Goal: Transaction & Acquisition: Purchase product/service

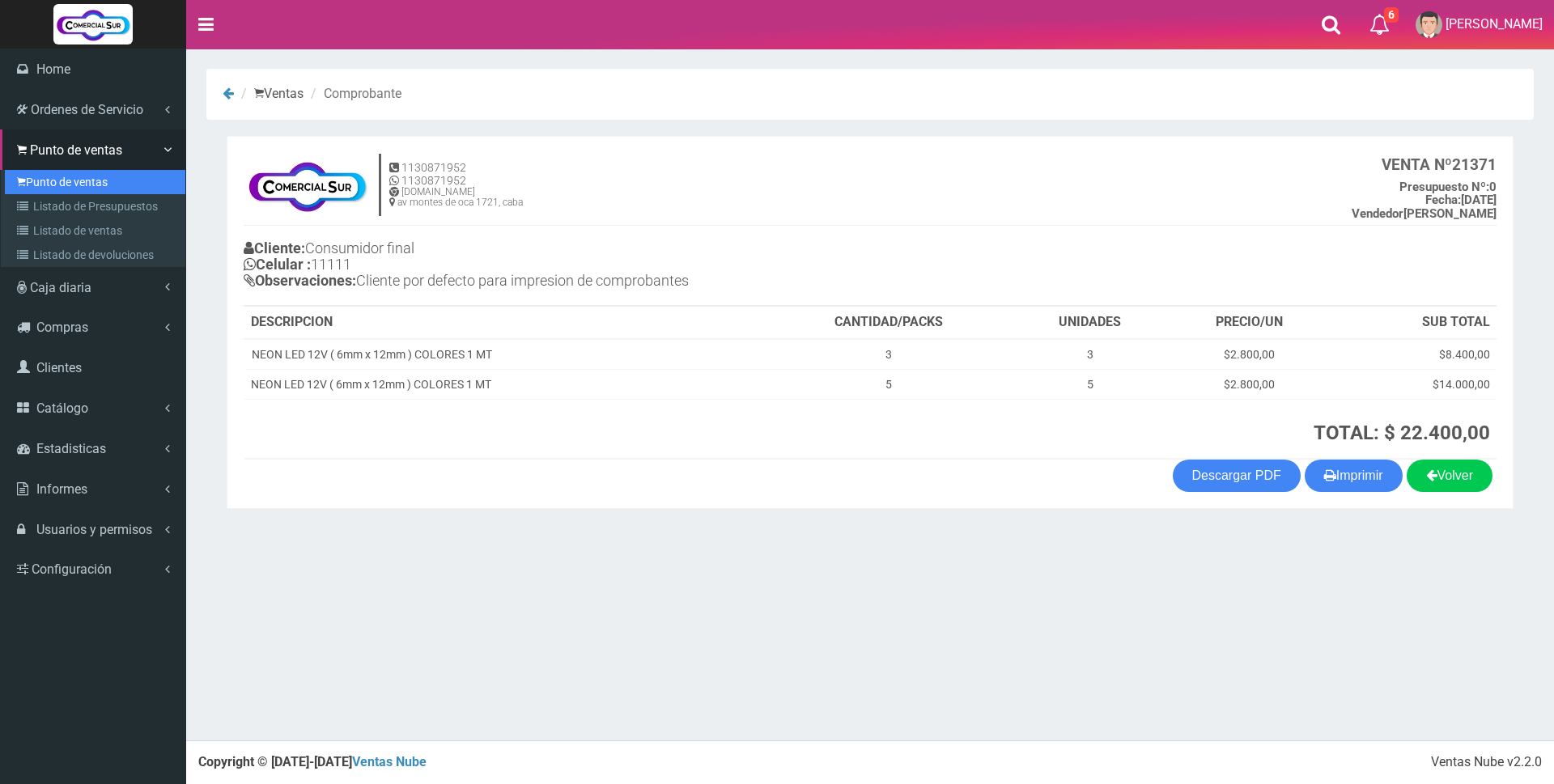
click at [55, 185] on link "Punto de ventas" at bounding box center [94, 182] width 180 height 25
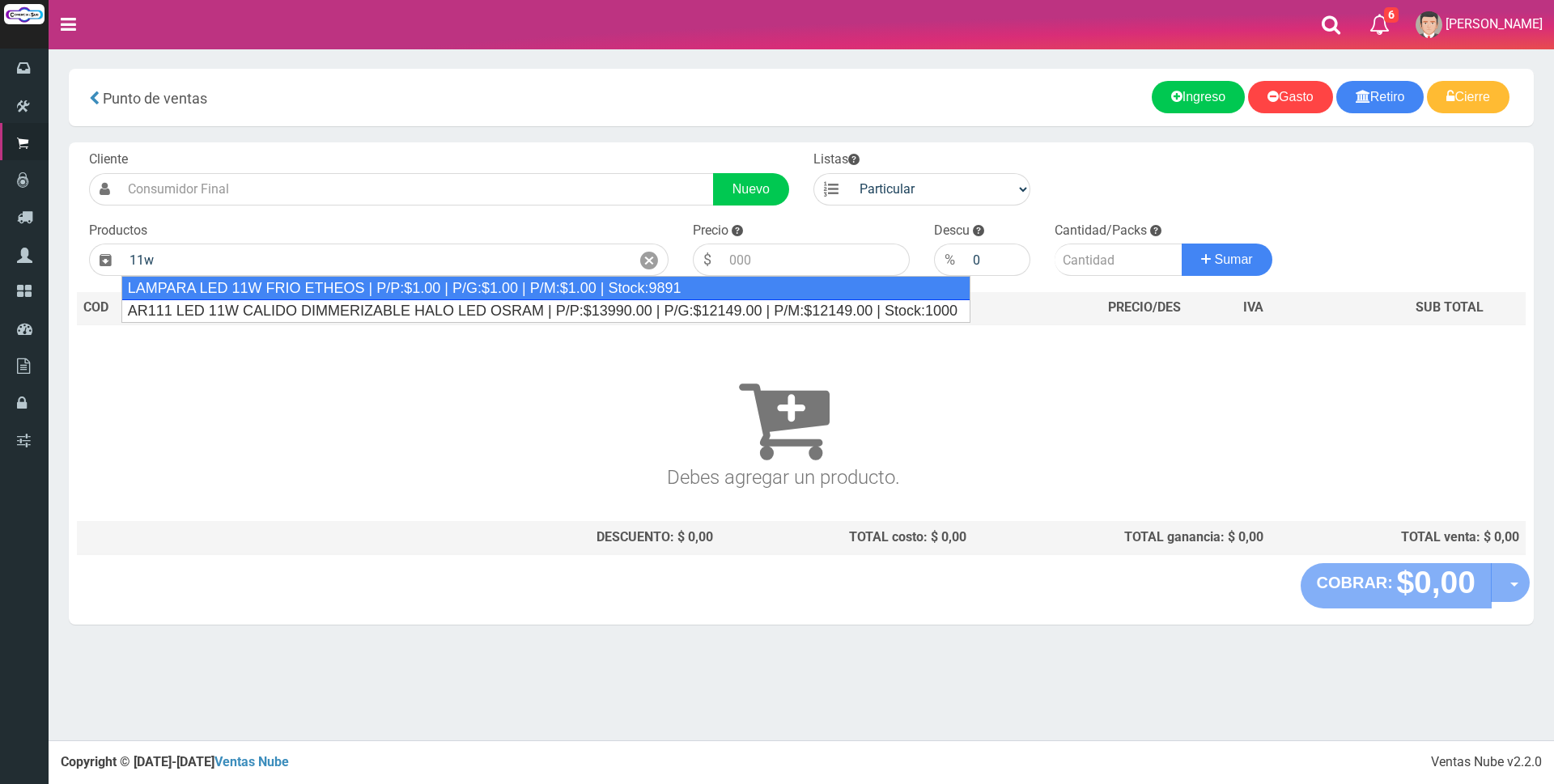
click at [368, 286] on div "LAMPARA LED 11W FRIO ETHEOS | P/P:$1.00 | P/G:$1.00 | P/M:$1.00 | Stock:9891" at bounding box center [545, 287] width 849 height 25
type input "LAMPARA LED 11W FRIO ETHEOS | P/P:$1.00 | P/G:$1.00 | P/M:$1.00 | Stock:9891"
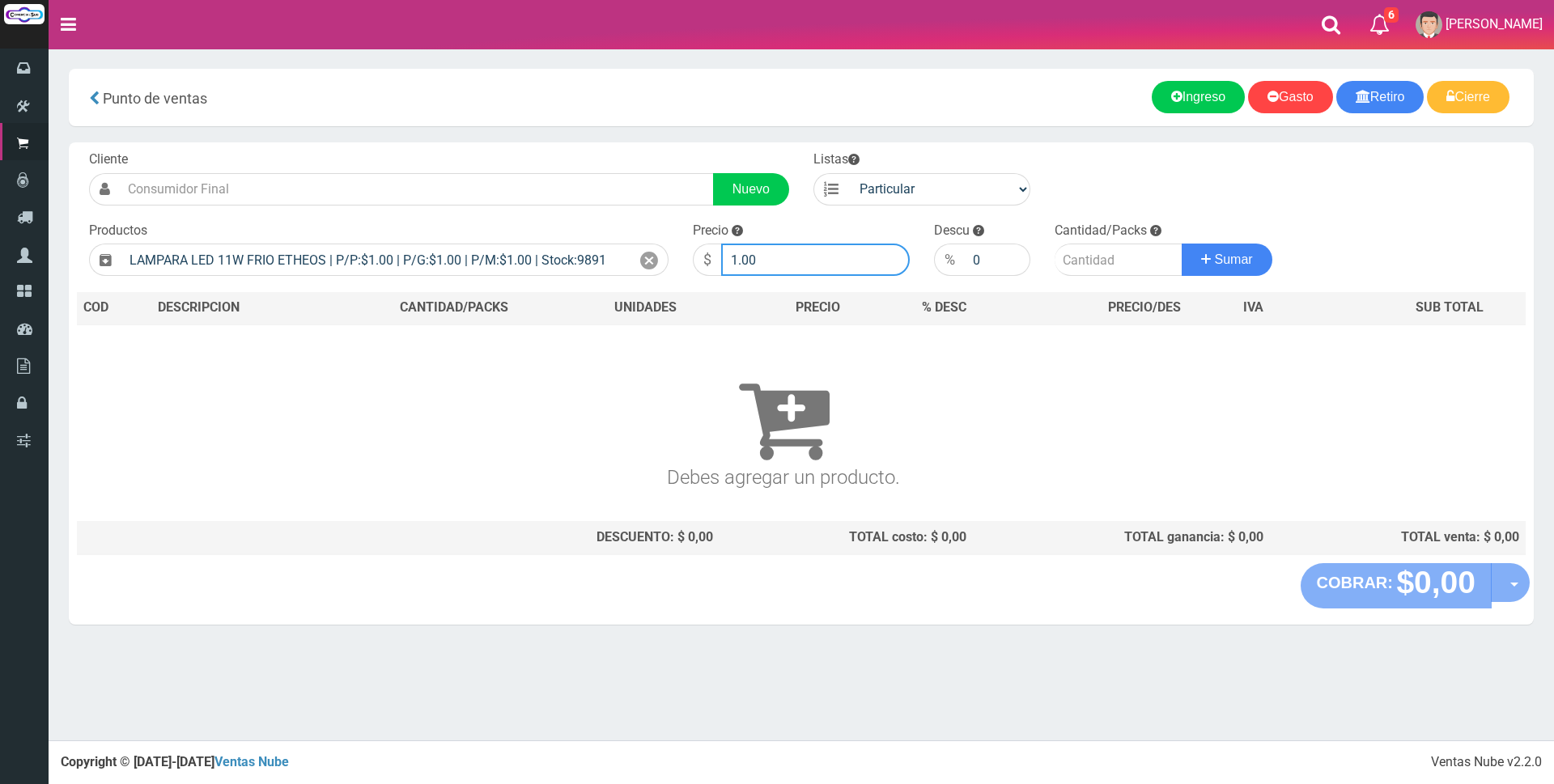
drag, startPoint x: 801, startPoint y: 258, endPoint x: 469, endPoint y: 213, distance: 335.0
click at [536, 219] on div "Cliente Nuevo Listas Particular Gremio Mayoristas Productos 0" at bounding box center [801, 353] width 1465 height 421
type input "2300"
type input "1"
click at [1182, 244] on button "Sumar" at bounding box center [1227, 260] width 91 height 32
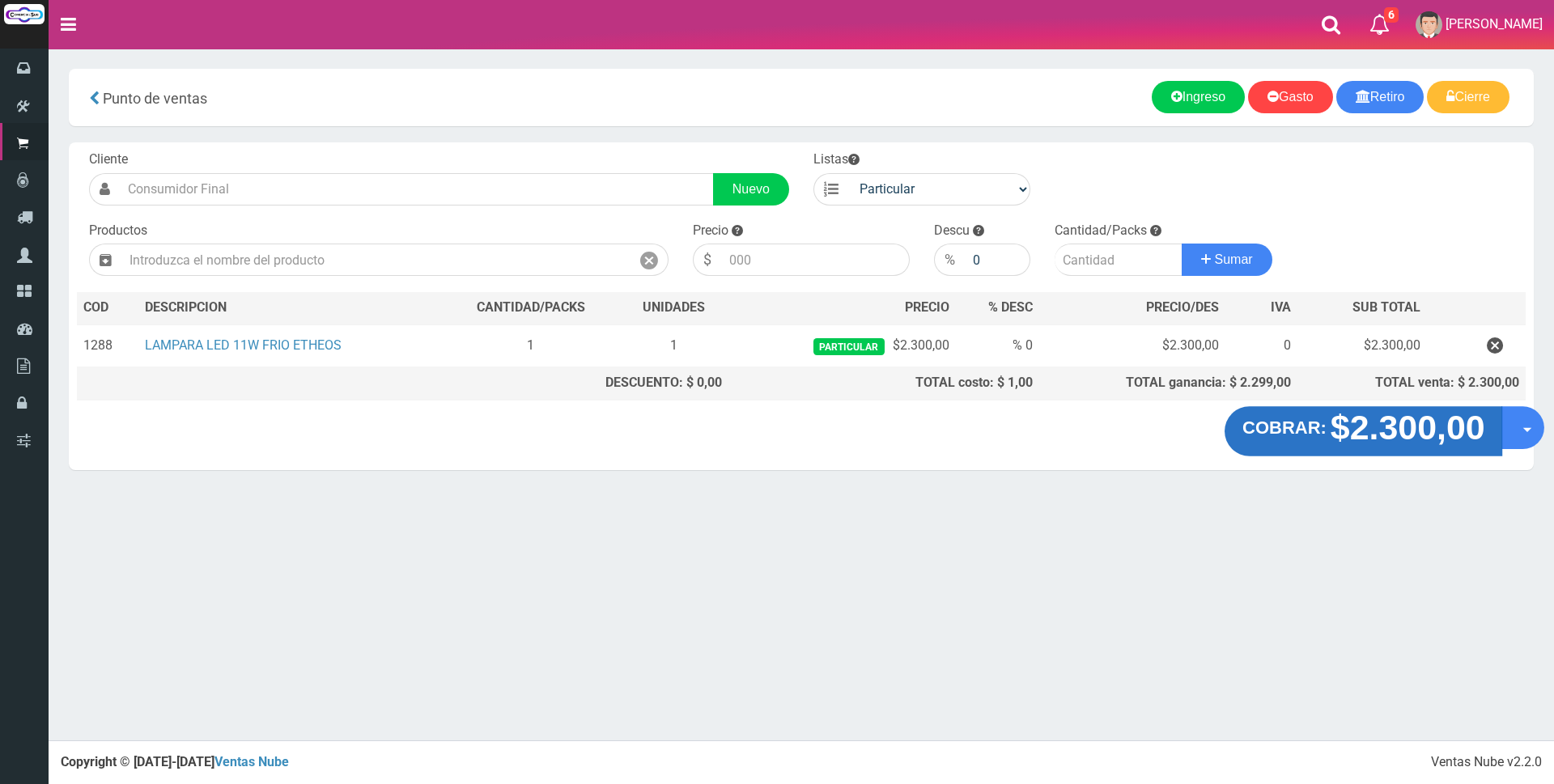
click at [1324, 407] on button "COBRAR: $2.300,00" at bounding box center [1364, 431] width 279 height 50
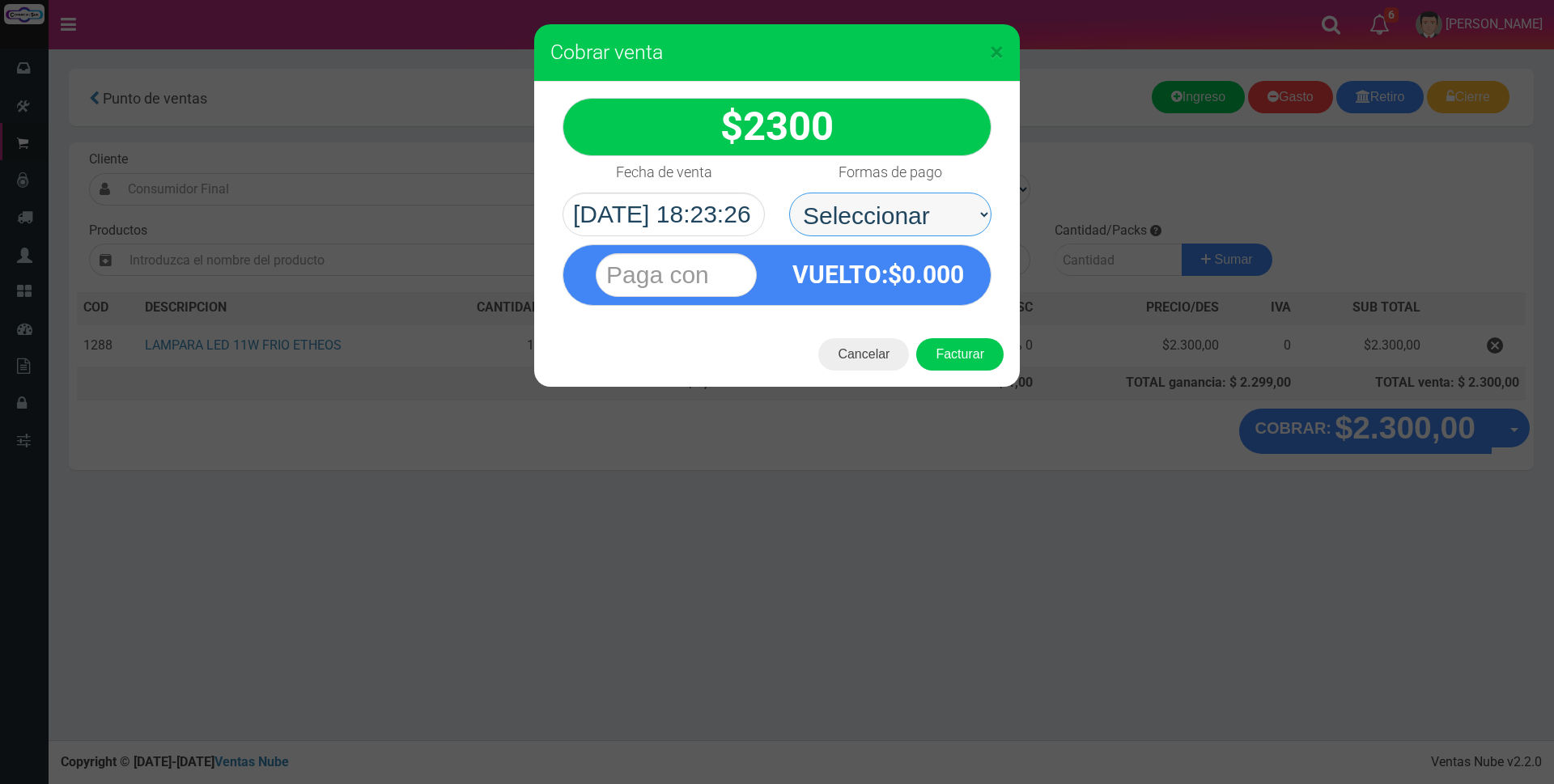
drag, startPoint x: 867, startPoint y: 203, endPoint x: 862, endPoint y: 225, distance: 22.6
click at [867, 203] on select "Seleccionar Efectivo Tarjeta de Crédito Depósito Débito" at bounding box center [891, 214] width 203 height 43
select select "Efectivo"
click at [789, 193] on select "Seleccionar Efectivo Tarjeta de Crédito Depósito Débito" at bounding box center [891, 214] width 203 height 43
click at [725, 281] on input "text" at bounding box center [676, 274] width 161 height 43
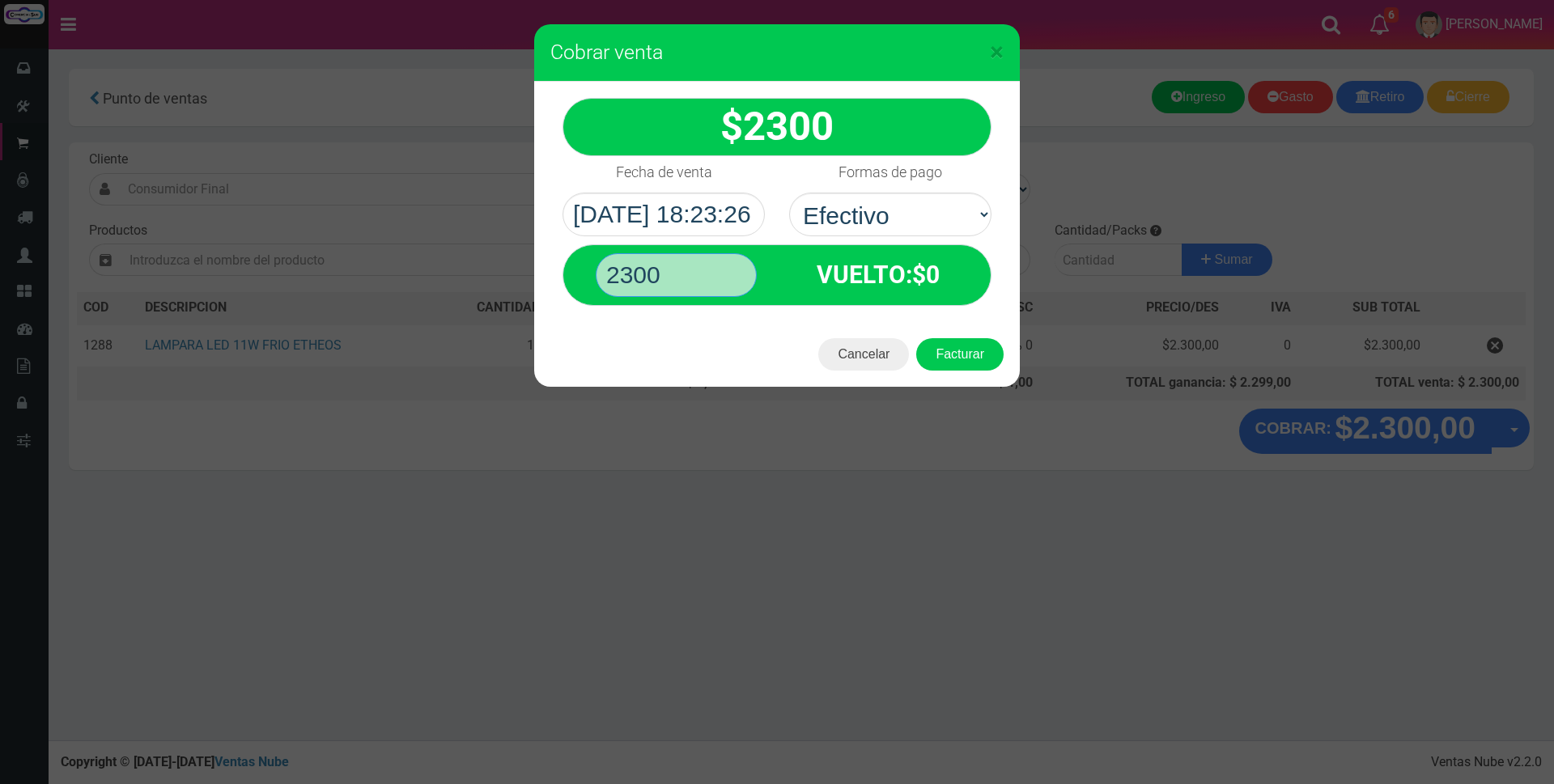
type input "2300"
click at [916, 338] on button "Facturar" at bounding box center [960, 354] width 88 height 32
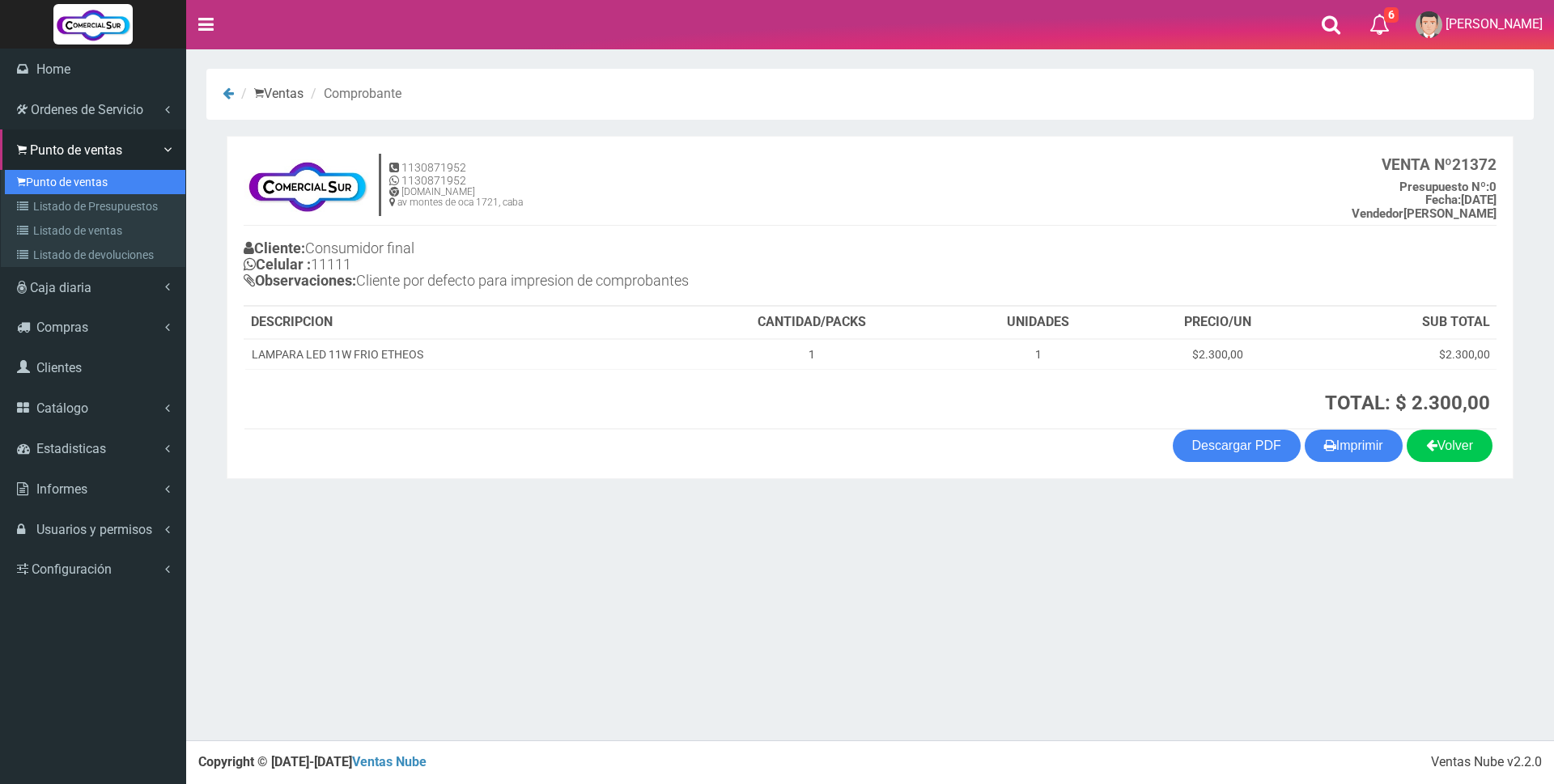
click at [34, 179] on link "Punto de ventas" at bounding box center [94, 182] width 180 height 25
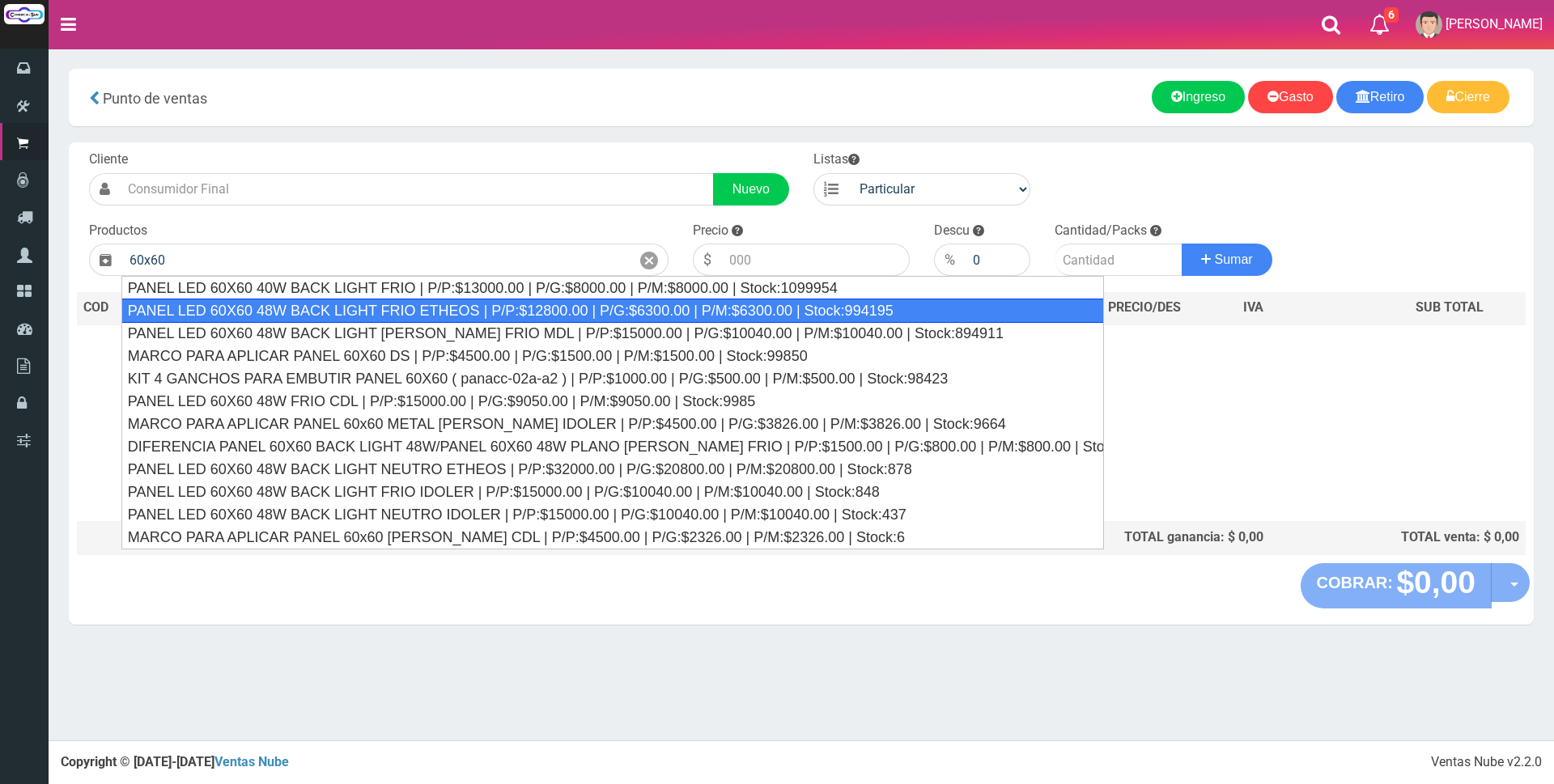
click at [442, 313] on div "PANEL LED 60X60 48W BACK LIGHT FRIO ETHEOS | P/P:$12800.00 | P/G:$6300.00 | P/M…" at bounding box center [612, 311] width 983 height 25
type input "PANEL LED 60X60 48W BACK LIGHT FRIO ETHEOS | P/P:$12800.00 | P/G:$6300.00 | P/M…"
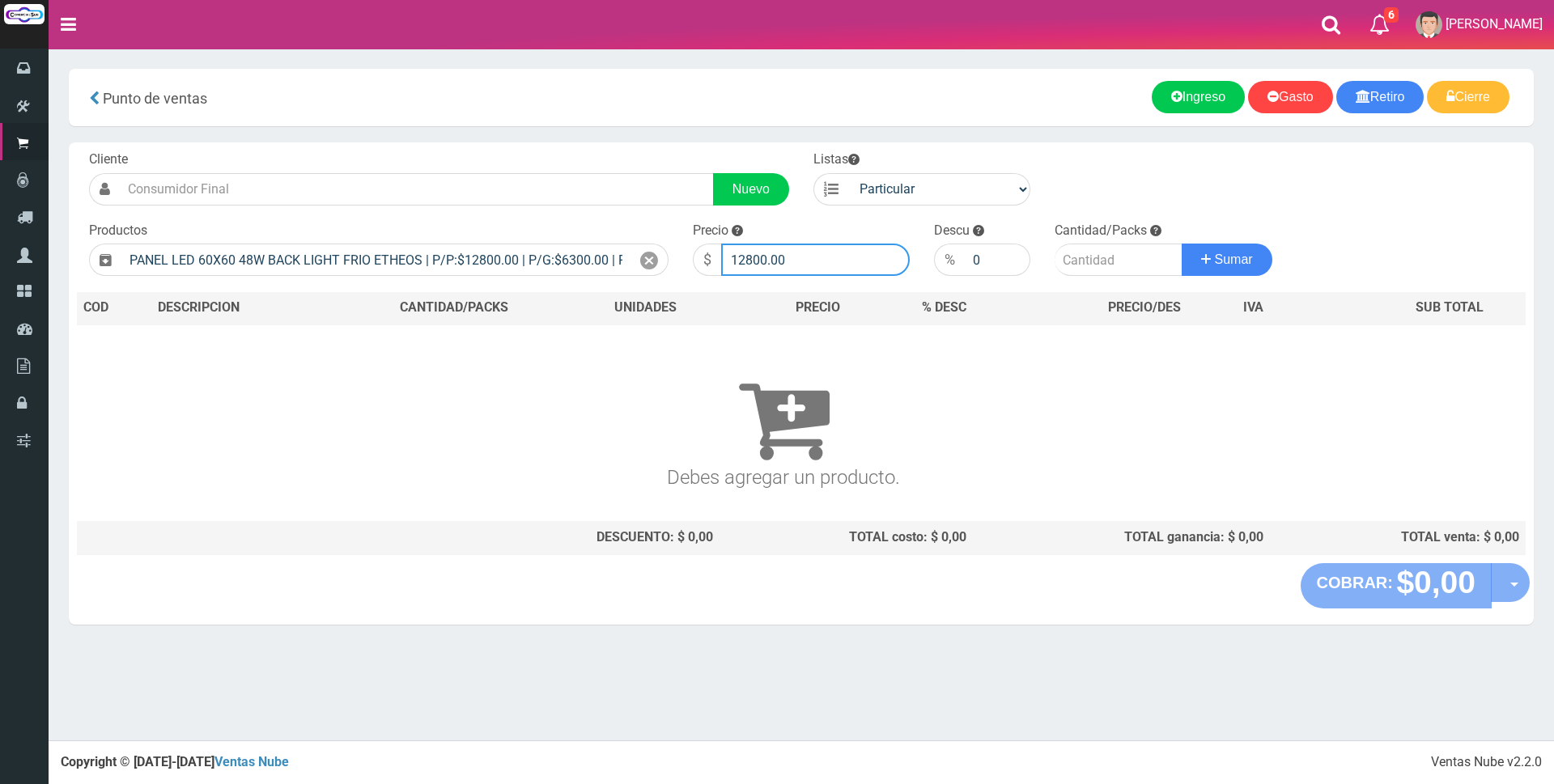
drag, startPoint x: 810, startPoint y: 267, endPoint x: 641, endPoint y: 230, distance: 173.0
click at [627, 151] on form "Cliente Nuevo Listas Particular Gremio Mayoristas" at bounding box center [801, 151] width 1449 height 0
type input "30000"
type input "1"
click at [1182, 244] on button "Sumar" at bounding box center [1227, 260] width 91 height 32
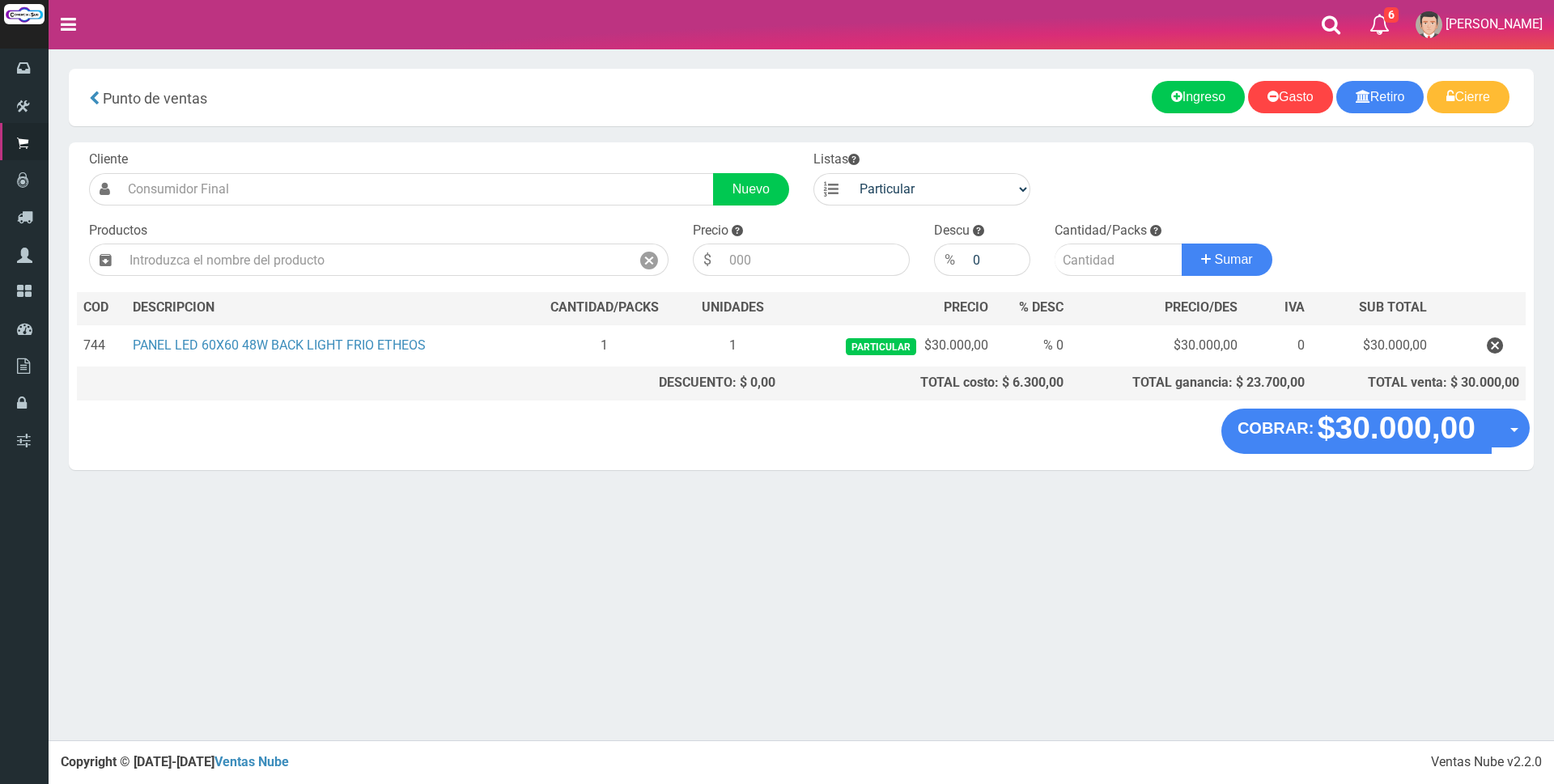
click at [1359, 453] on div "COBRAR: $30.000,00 Opciones Hacer Devolucion Crear presupuesto" at bounding box center [801, 439] width 1465 height 62
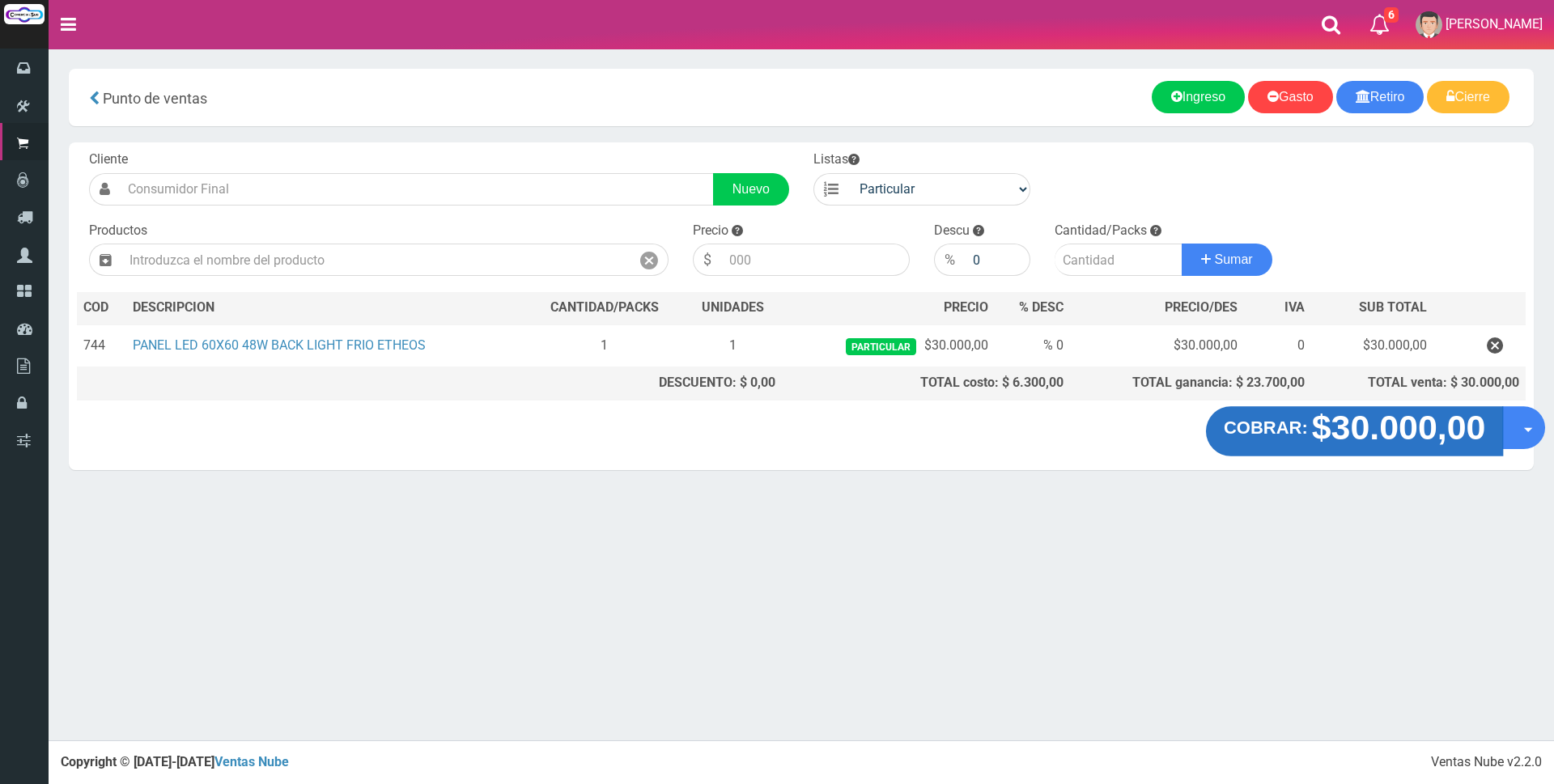
click at [1360, 433] on strong "$30.000,00" at bounding box center [1399, 427] width 174 height 38
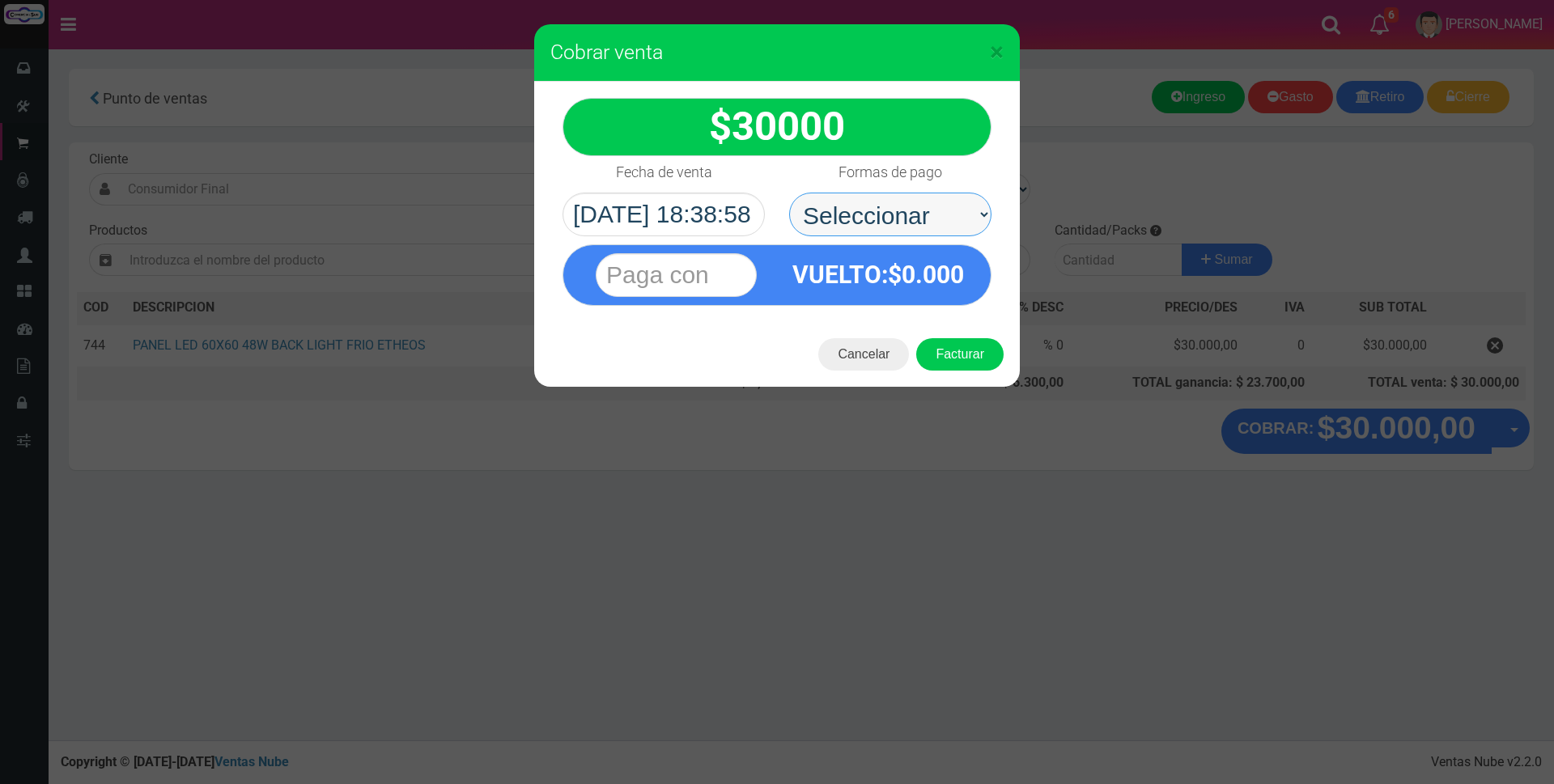
click at [899, 197] on select "Seleccionar Efectivo Tarjeta de Crédito Depósito Débito" at bounding box center [891, 214] width 203 height 43
select select "Efectivo"
click at [789, 193] on select "Seleccionar Efectivo Tarjeta de Crédito Depósito Débito" at bounding box center [891, 214] width 203 height 43
click at [677, 272] on input "text" at bounding box center [676, 274] width 161 height 43
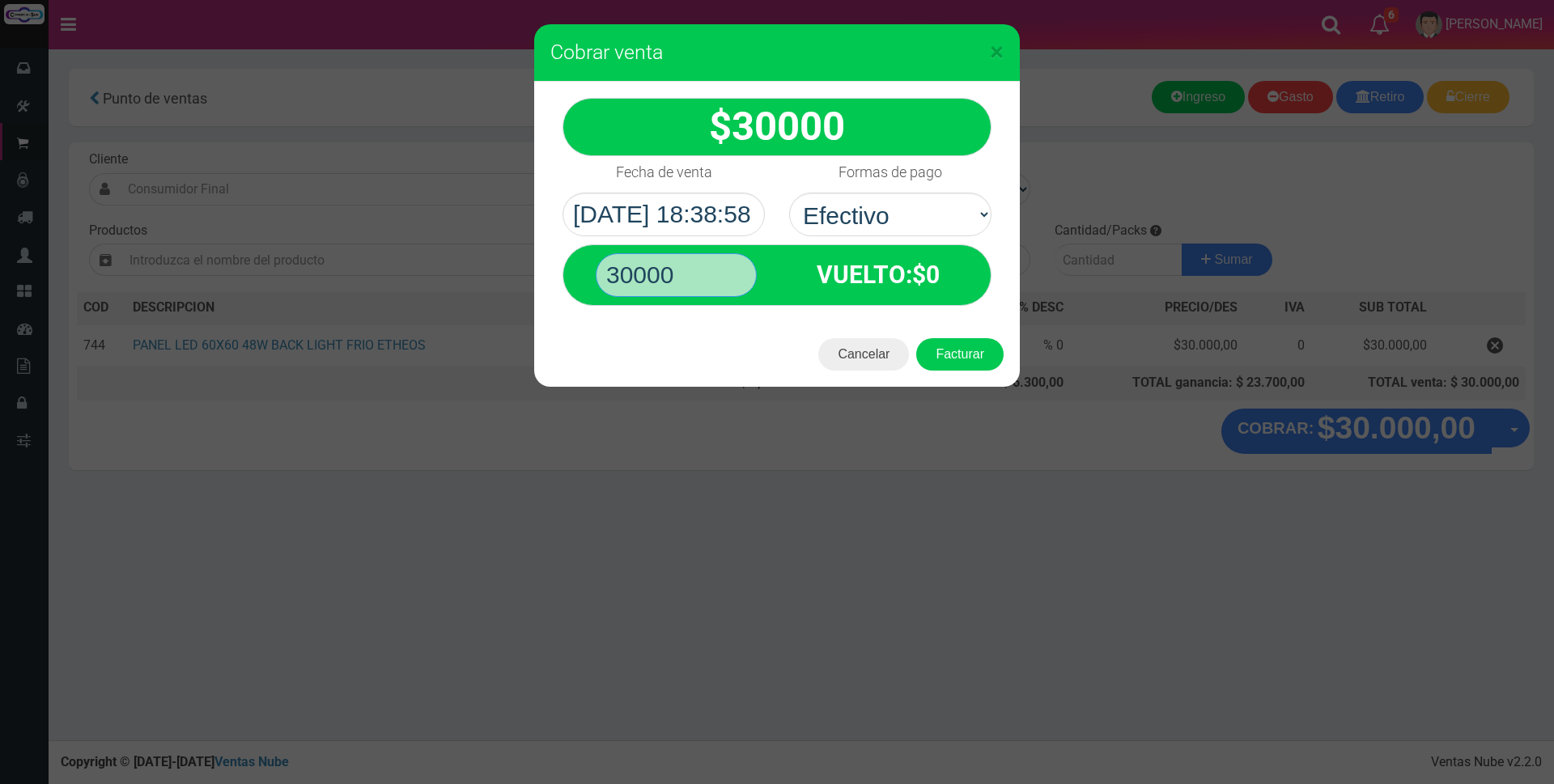
type input "30000"
click at [916, 338] on button "Facturar" at bounding box center [960, 354] width 88 height 32
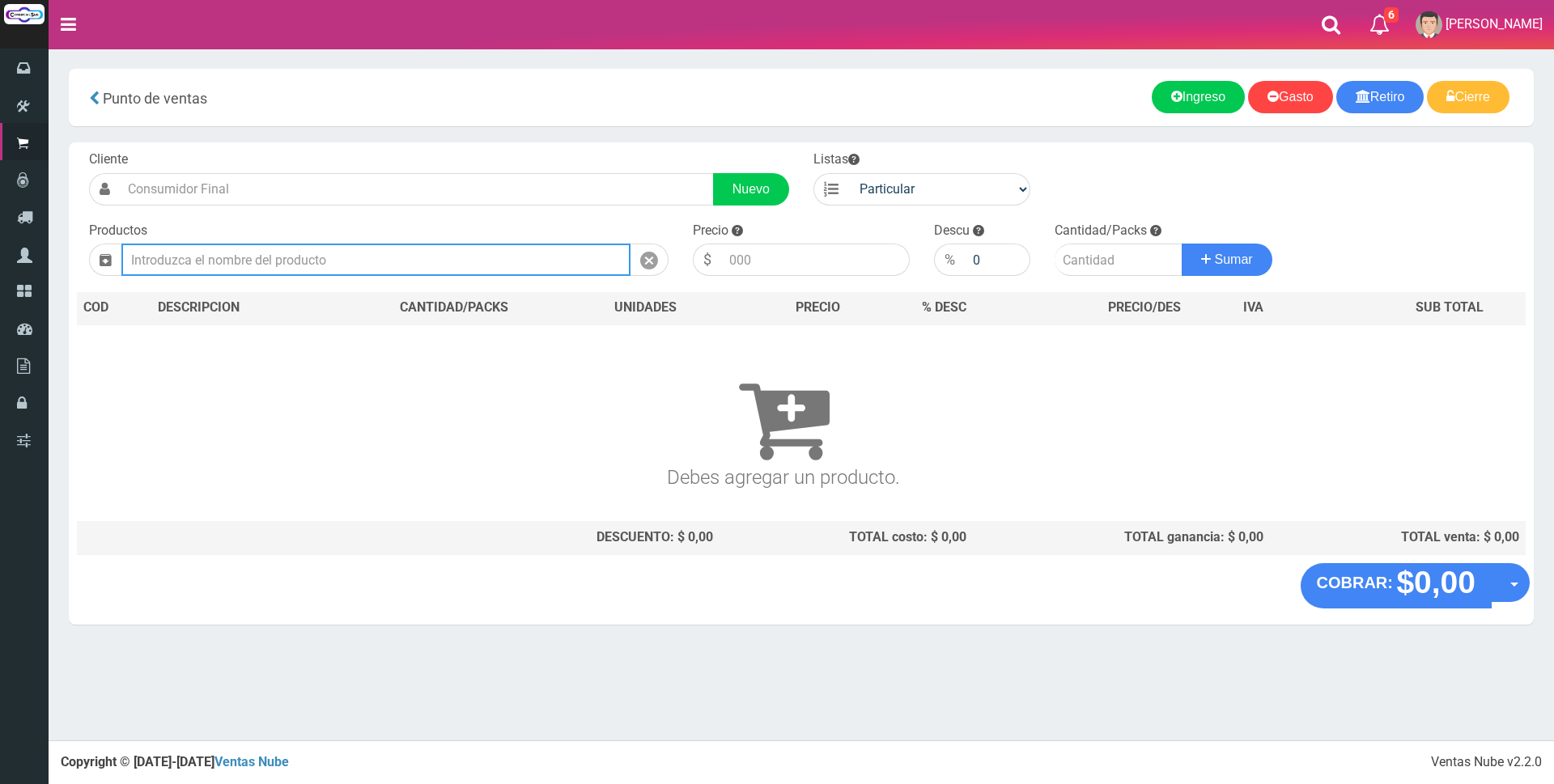
click at [351, 255] on input "text" at bounding box center [375, 260] width 509 height 32
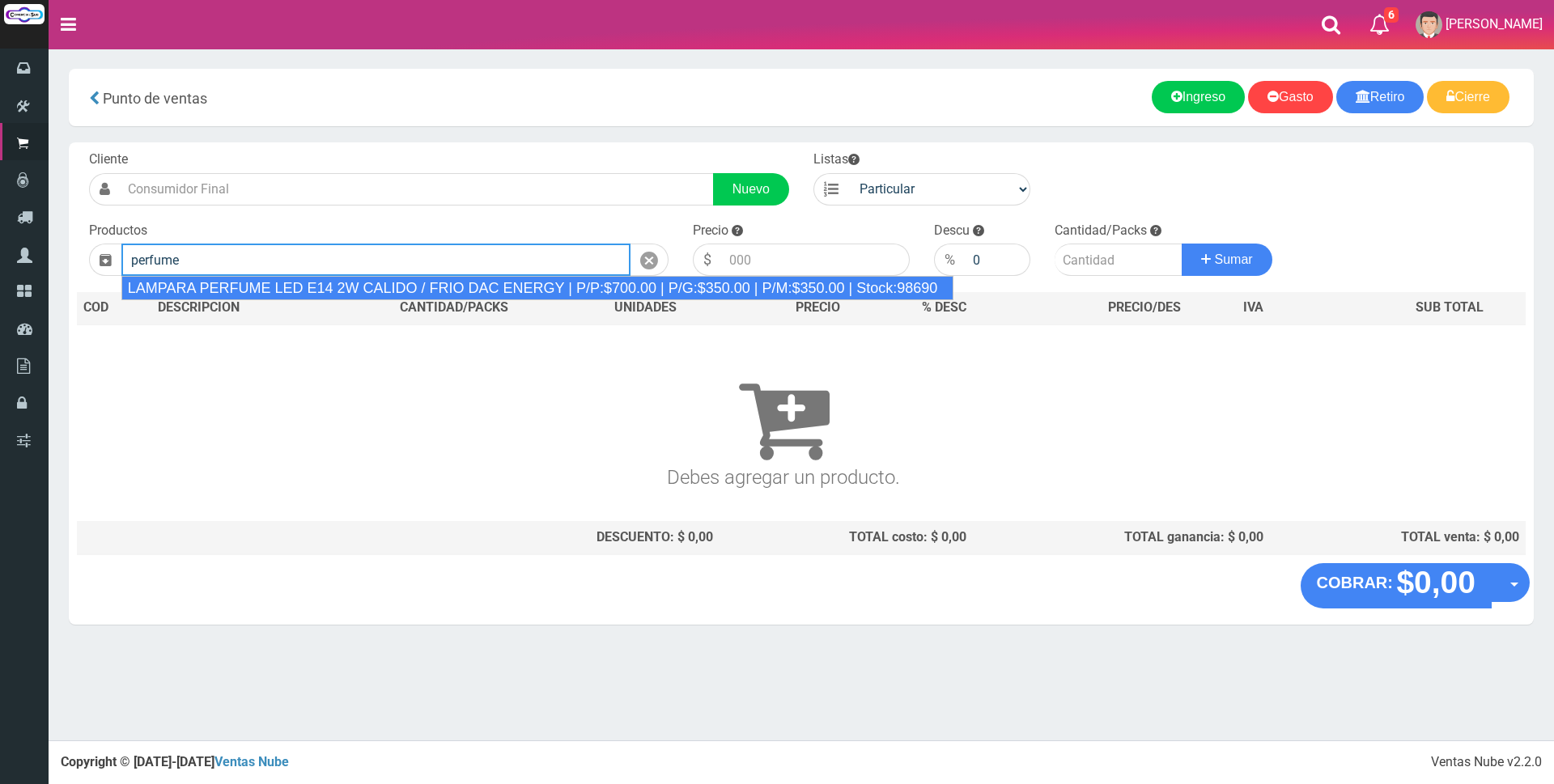
click at [437, 295] on div "LAMPARA PERFUME LED E14 2W CALIDO / FRIO DAC ENERGY | P/P:$700.00 | P/G:$350.00…" at bounding box center [537, 287] width 833 height 25
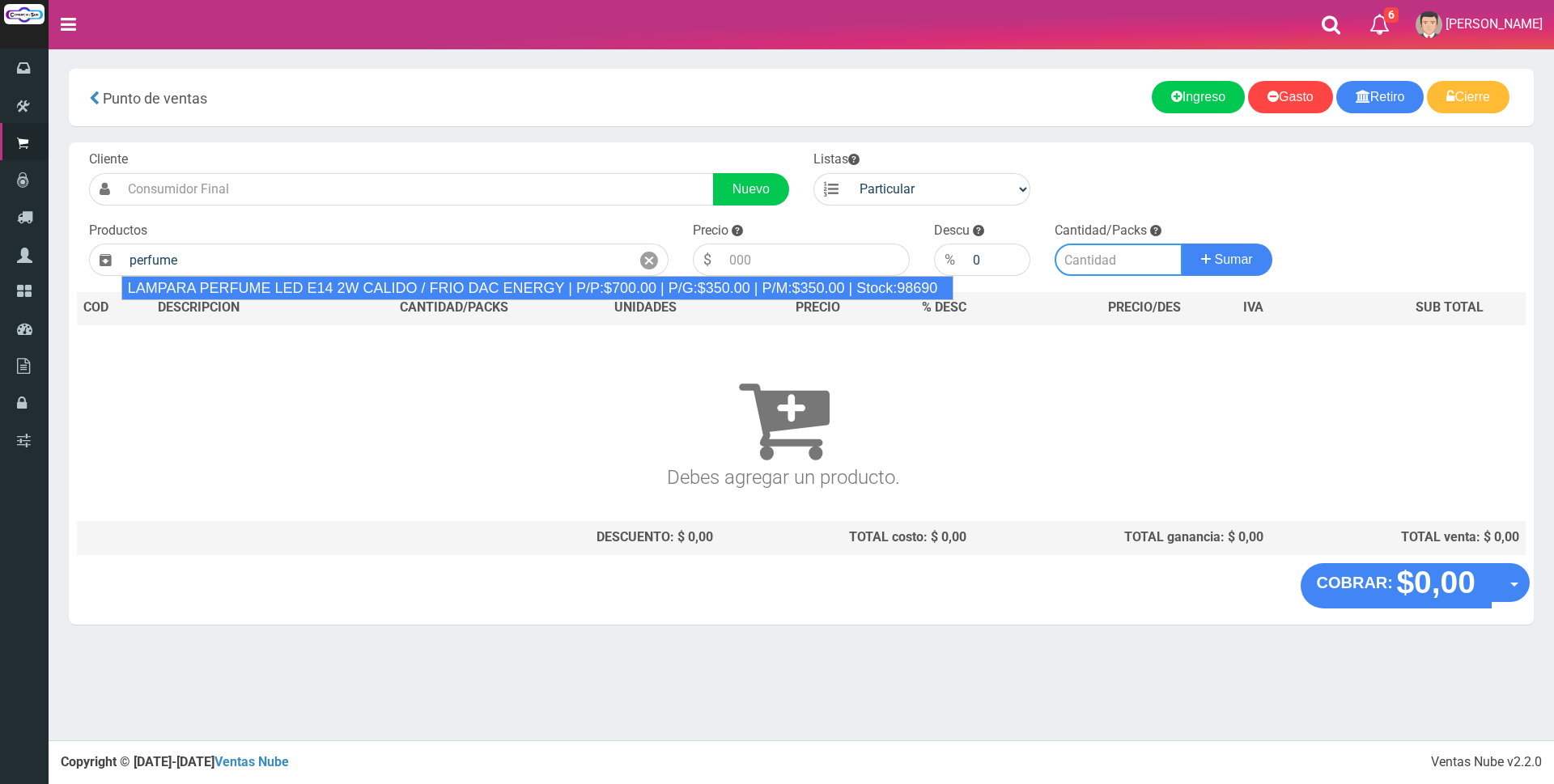
type input "LAMPARA PERFUME LED E14 2W CALIDO / FRIO DAC ENERGY | P/P:$700.00 | P/G:$350.00…"
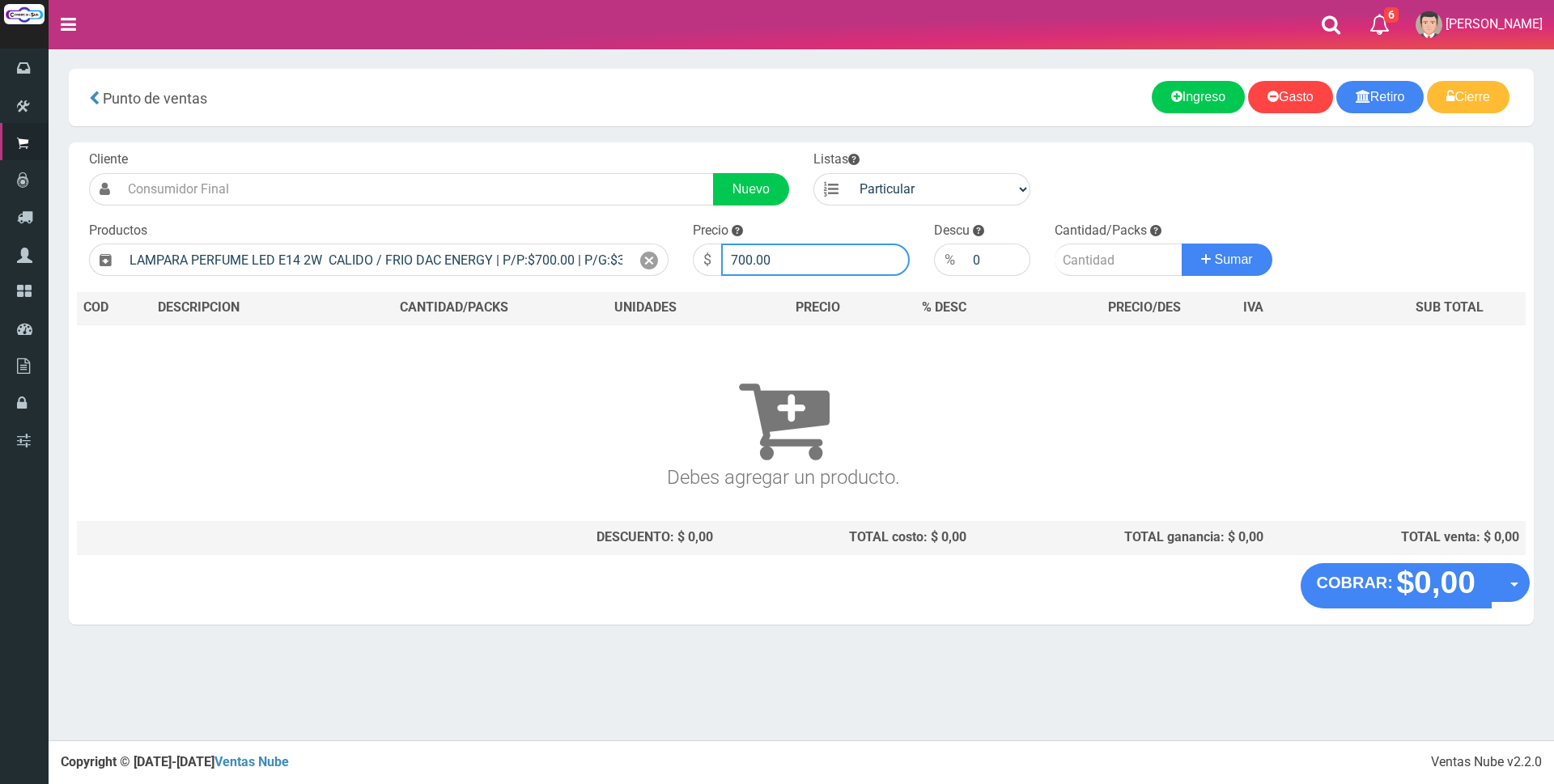
drag, startPoint x: 796, startPoint y: 256, endPoint x: 508, endPoint y: 241, distance: 288.4
click at [509, 151] on form "Cliente Nuevo Listas Particular Gremio Mayoristas" at bounding box center [801, 151] width 1449 height 0
type input "3300"
type input "2"
click at [1182, 244] on button "Sumar" at bounding box center [1227, 260] width 91 height 32
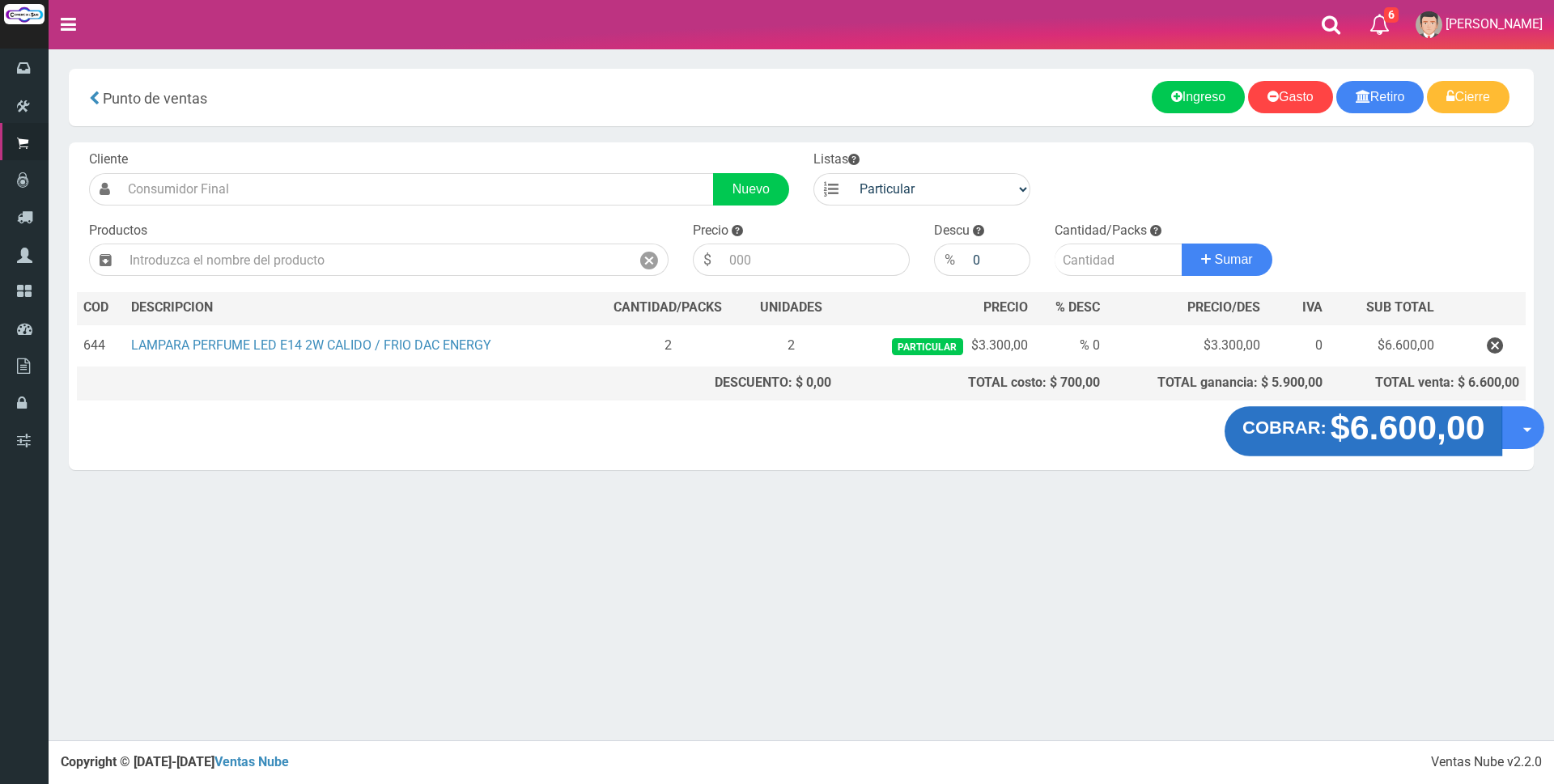
click at [1429, 431] on strong "$6.600,00" at bounding box center [1406, 427] width 155 height 38
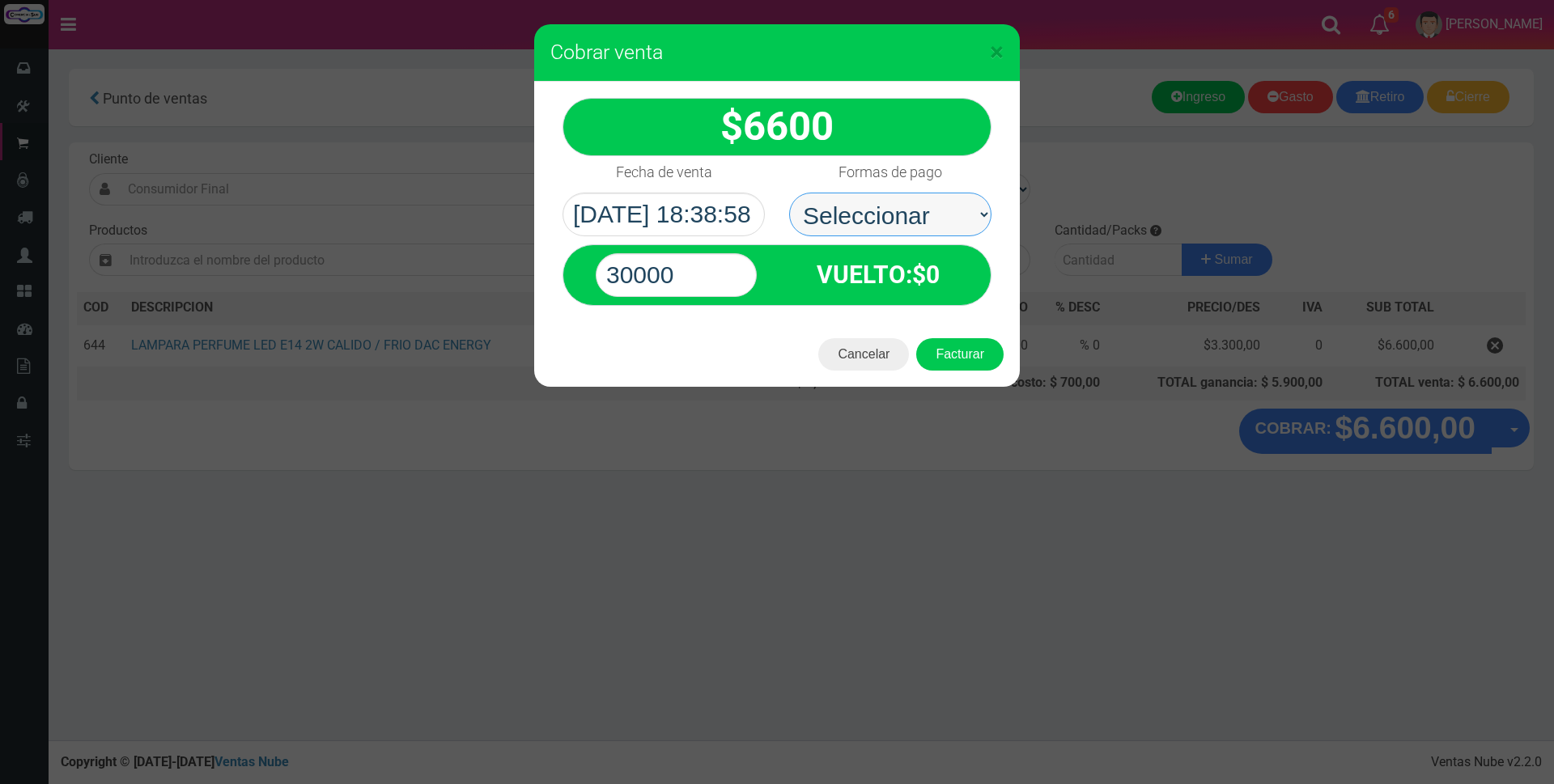
click at [898, 195] on select "Seleccionar Efectivo Tarjeta de Crédito Depósito Débito" at bounding box center [891, 214] width 203 height 43
select select "Efectivo"
click at [789, 193] on select "Seleccionar Efectivo Tarjeta de Crédito Depósito Débito" at bounding box center [891, 214] width 203 height 43
drag, startPoint x: 705, startPoint y: 271, endPoint x: 474, endPoint y: 272, distance: 231.0
click at [474, 272] on div "× Cobrar venta 6600" at bounding box center [777, 392] width 1554 height 784
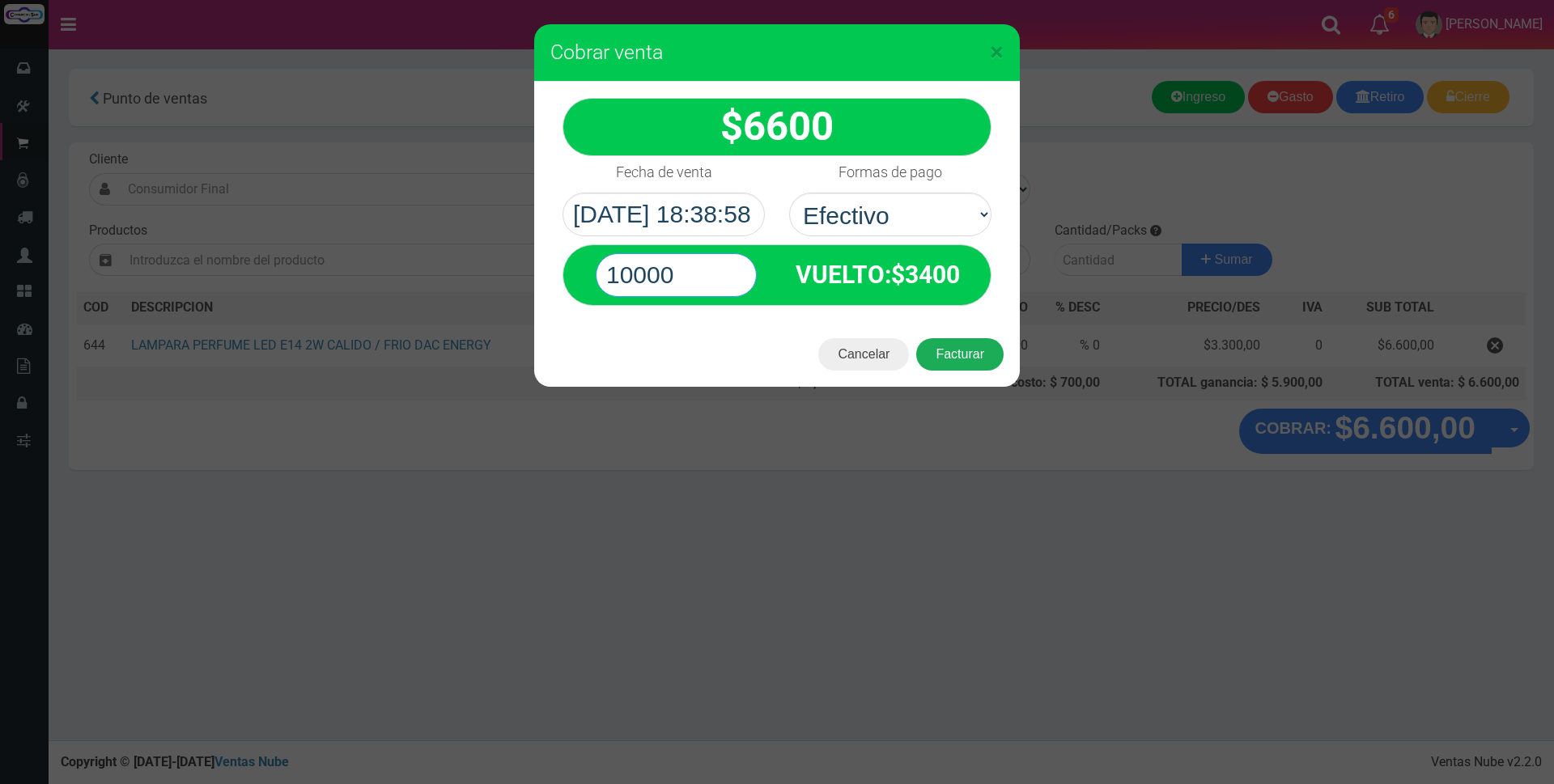
type input "10000"
click at [974, 352] on button "Facturar" at bounding box center [960, 354] width 88 height 32
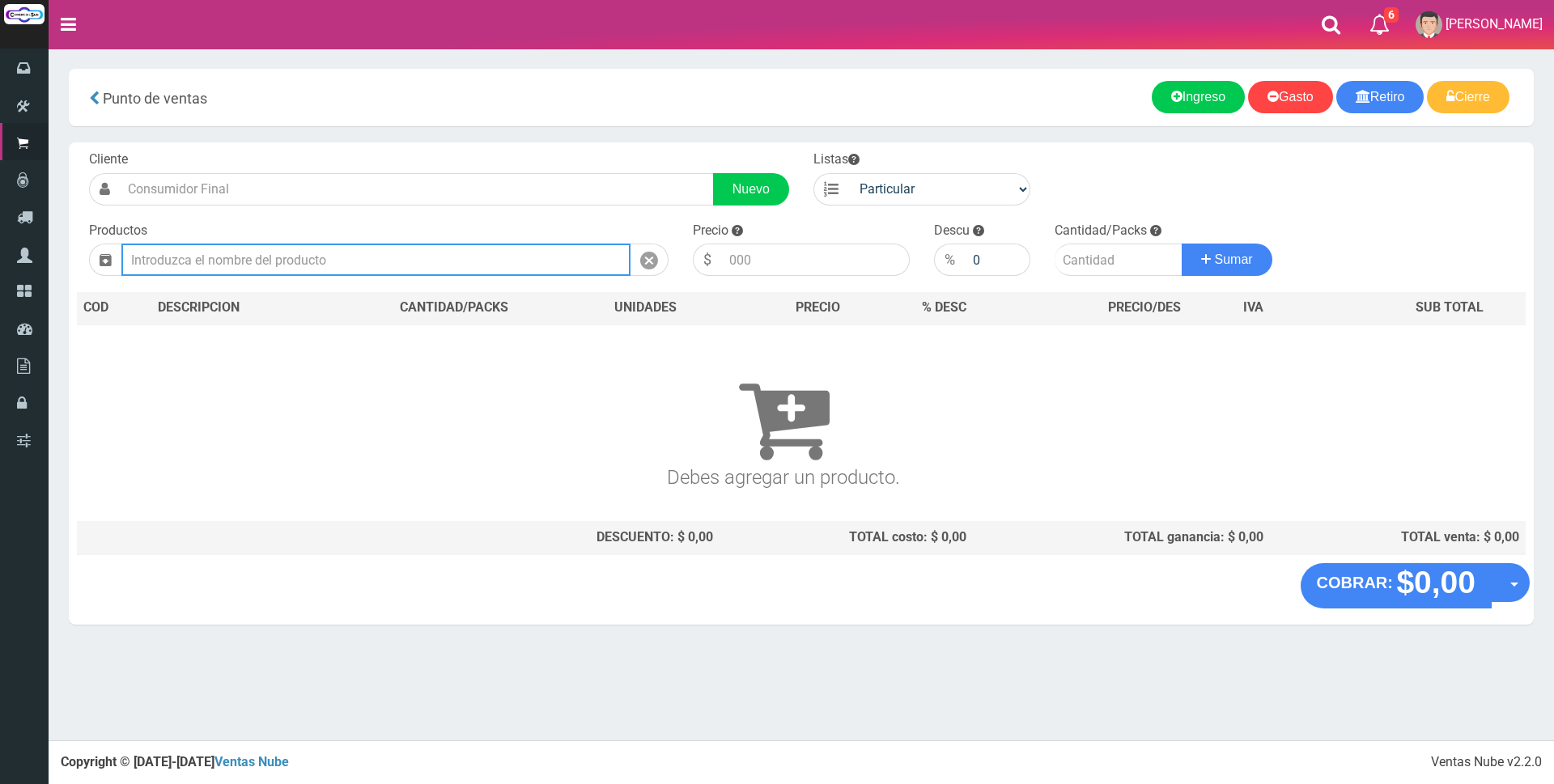
click at [418, 258] on input "text" at bounding box center [375, 260] width 509 height 32
click at [187, 264] on input "lampa" at bounding box center [375, 260] width 509 height 32
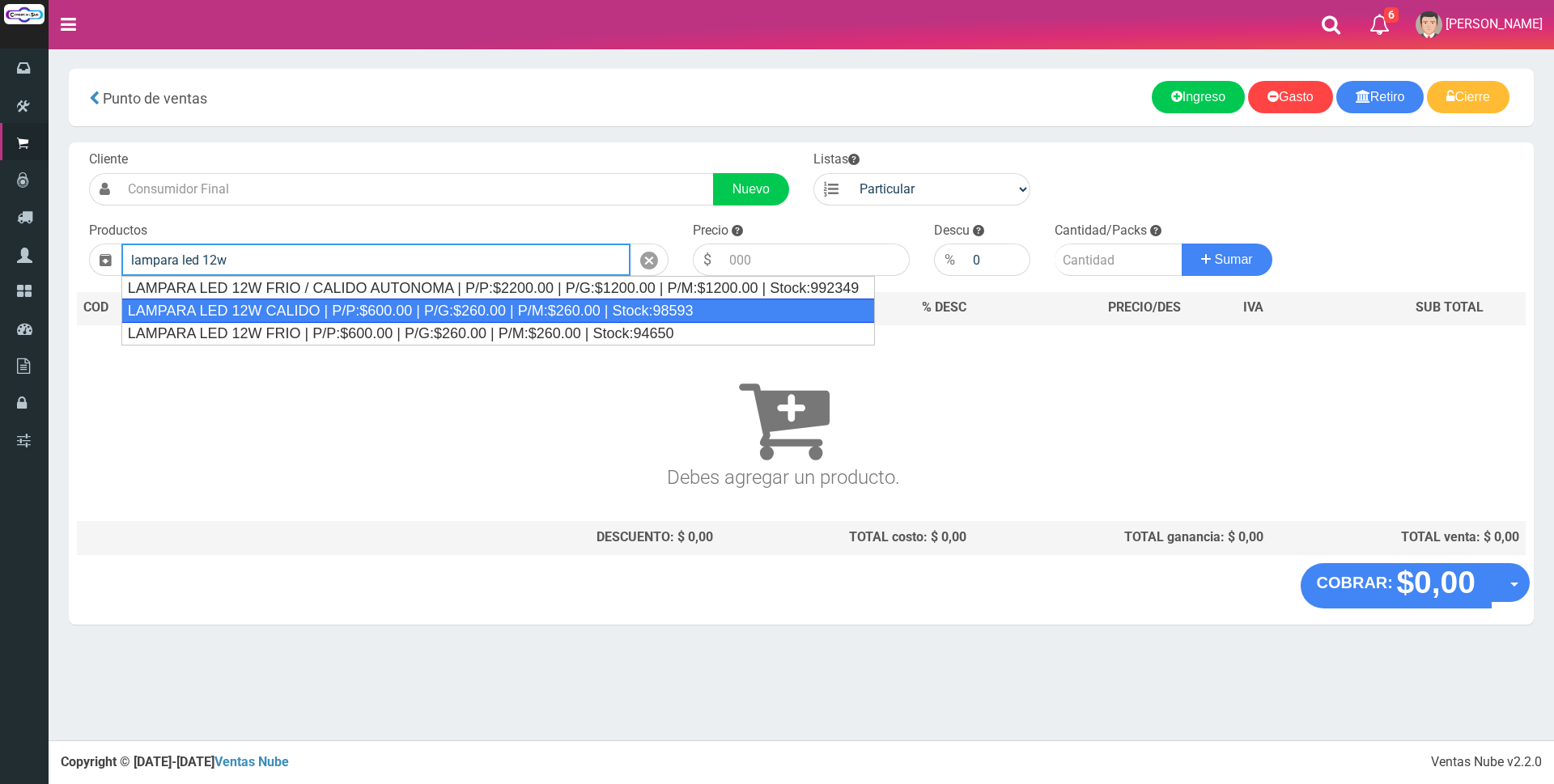
click at [523, 318] on div "LAMPARA LED 12W CALIDO | P/P:$600.00 | P/G:$260.00 | P/M:$260.00 | Stock:98593" at bounding box center [498, 311] width 755 height 25
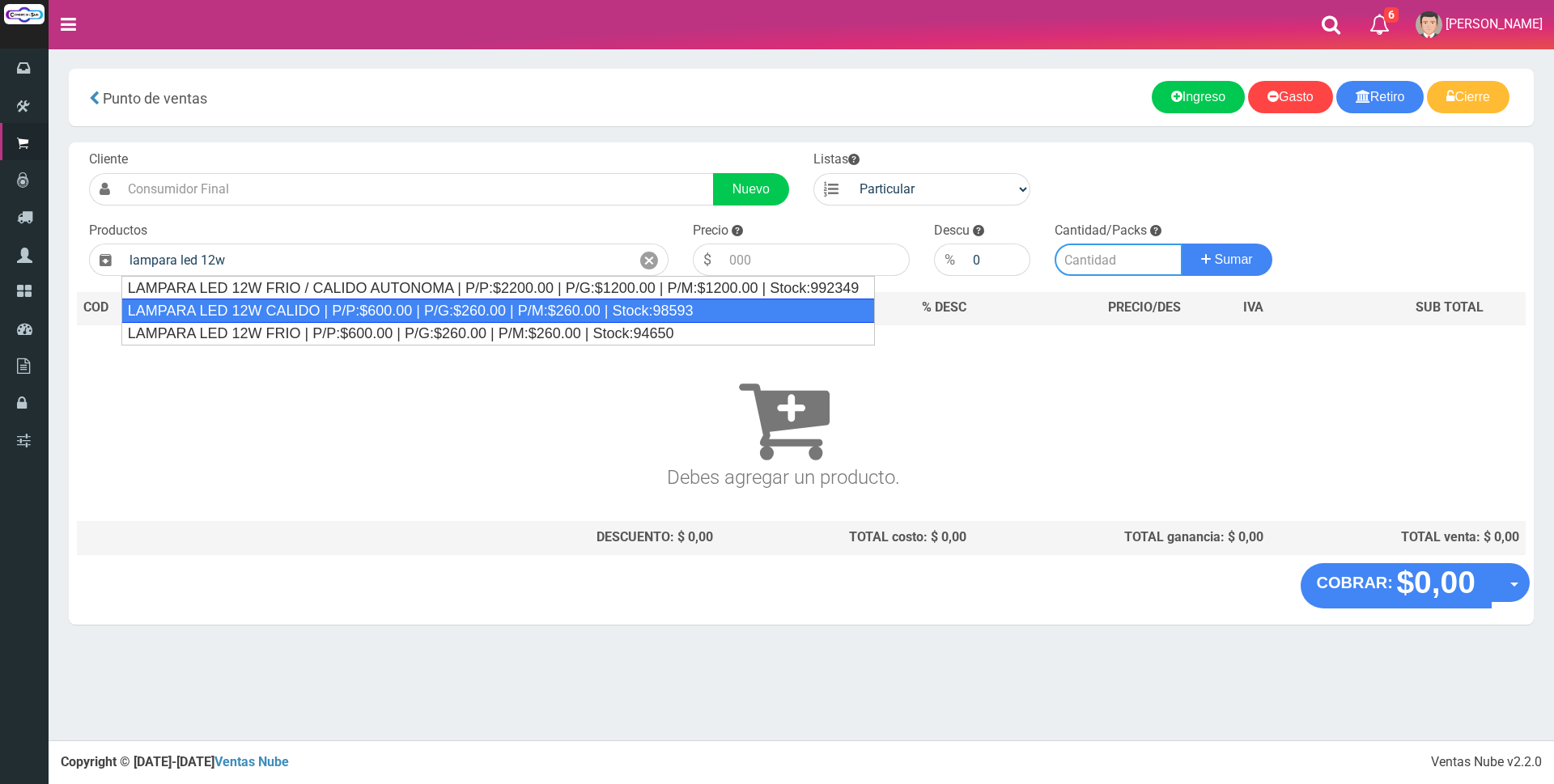
type input "LAMPARA LED 12W CALIDO | P/P:$600.00 | P/G:$260.00 | P/M:$260.00 | Stock:98593"
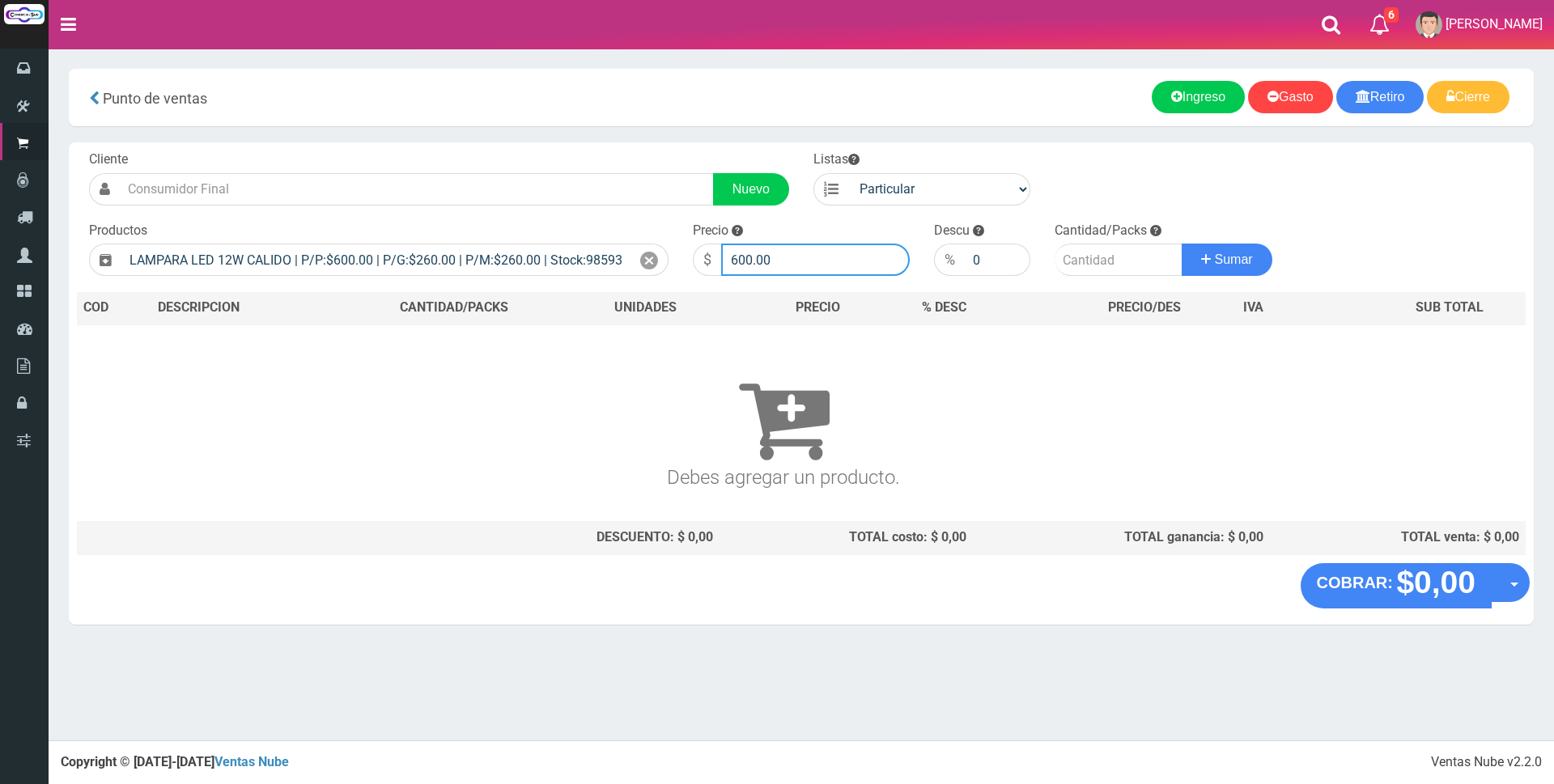
drag, startPoint x: 785, startPoint y: 256, endPoint x: 495, endPoint y: 240, distance: 290.4
click at [498, 151] on form "Cliente Nuevo Listas Particular Gremio Mayoristas" at bounding box center [801, 151] width 1449 height 0
type input "2700"
type input "3"
click at [1182, 244] on button "Sumar" at bounding box center [1227, 260] width 91 height 32
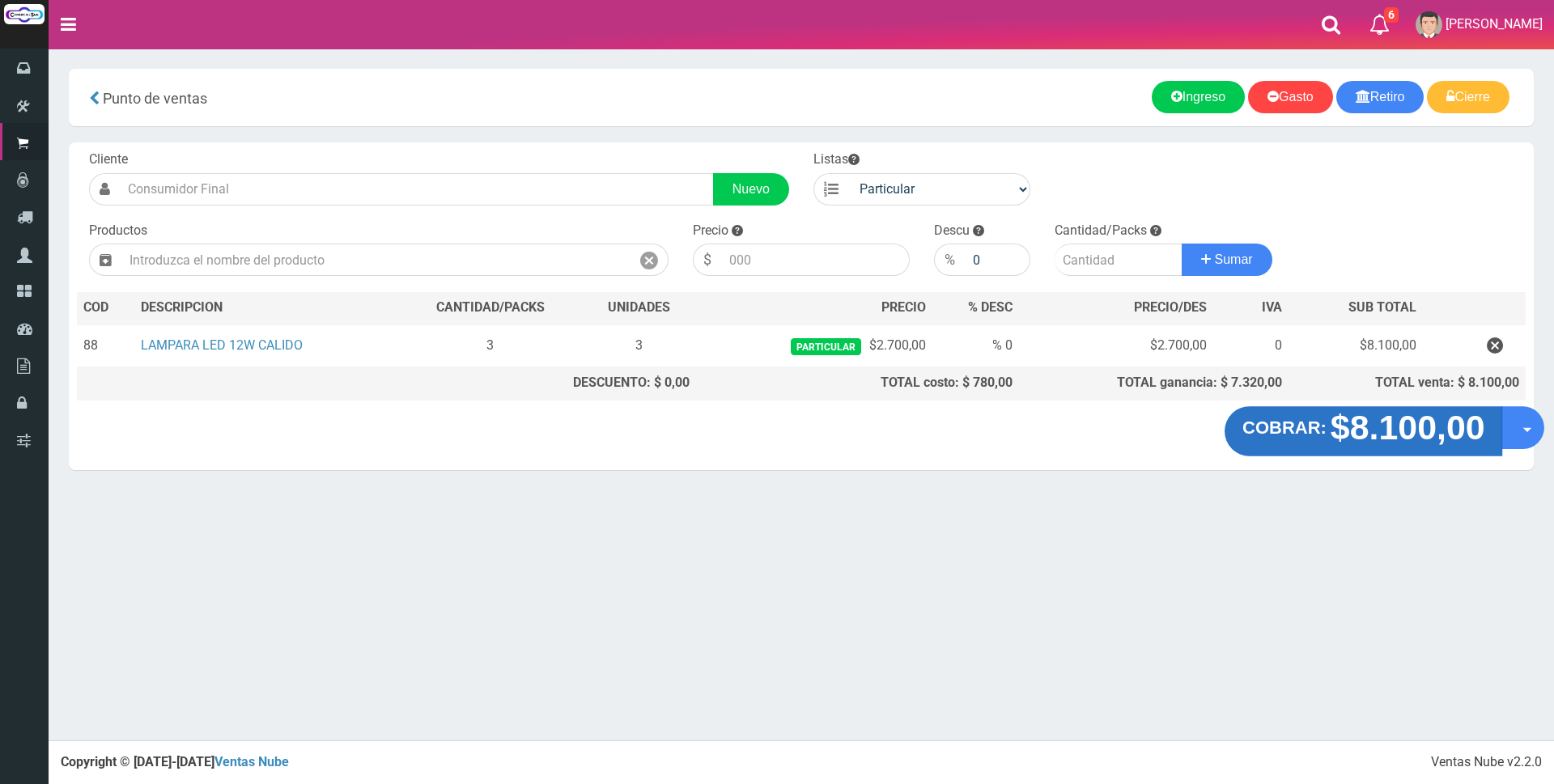
click at [1395, 431] on strong "$8.100,00" at bounding box center [1406, 427] width 155 height 38
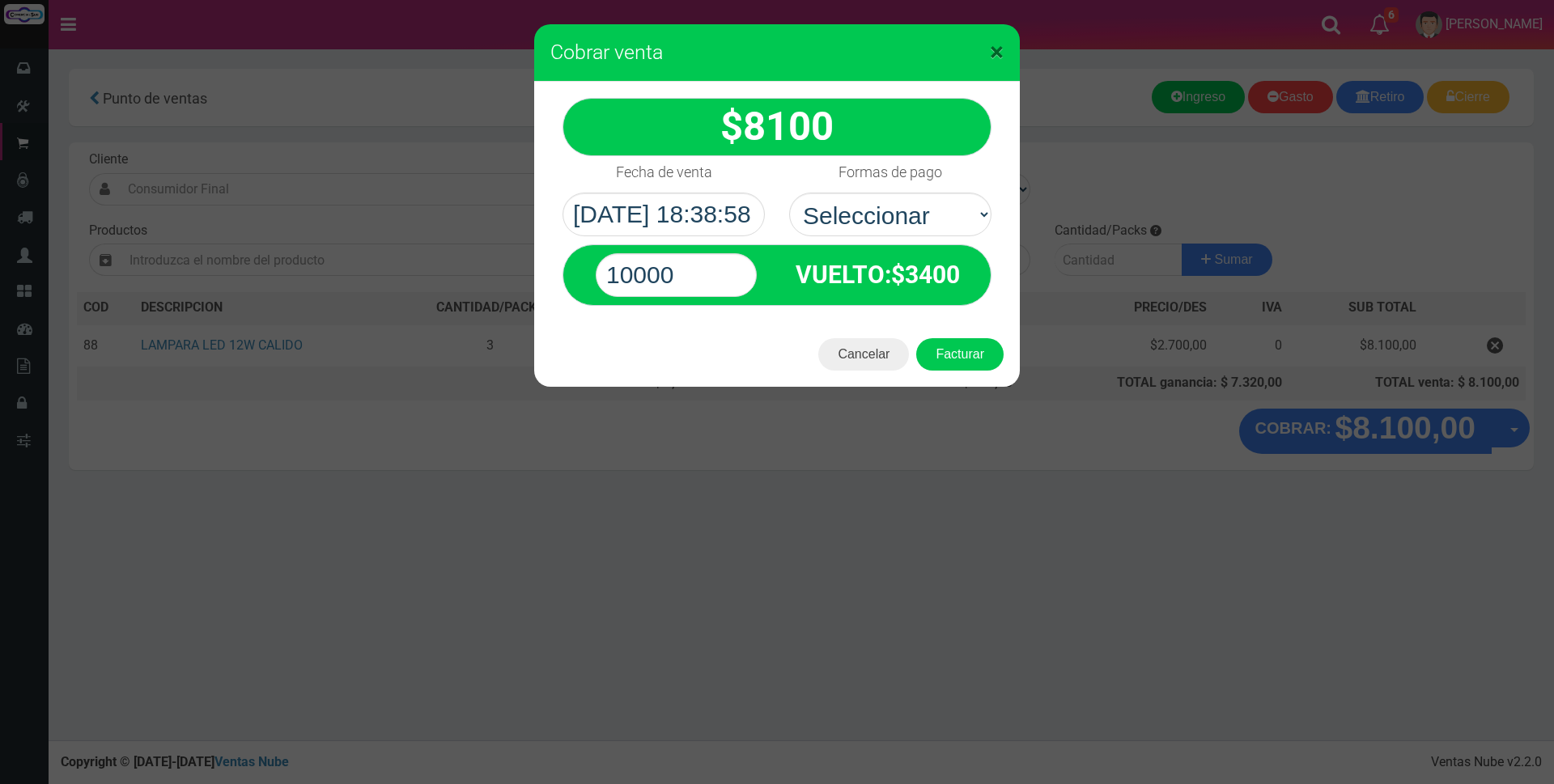
click at [991, 49] on span "×" at bounding box center [997, 51] width 14 height 30
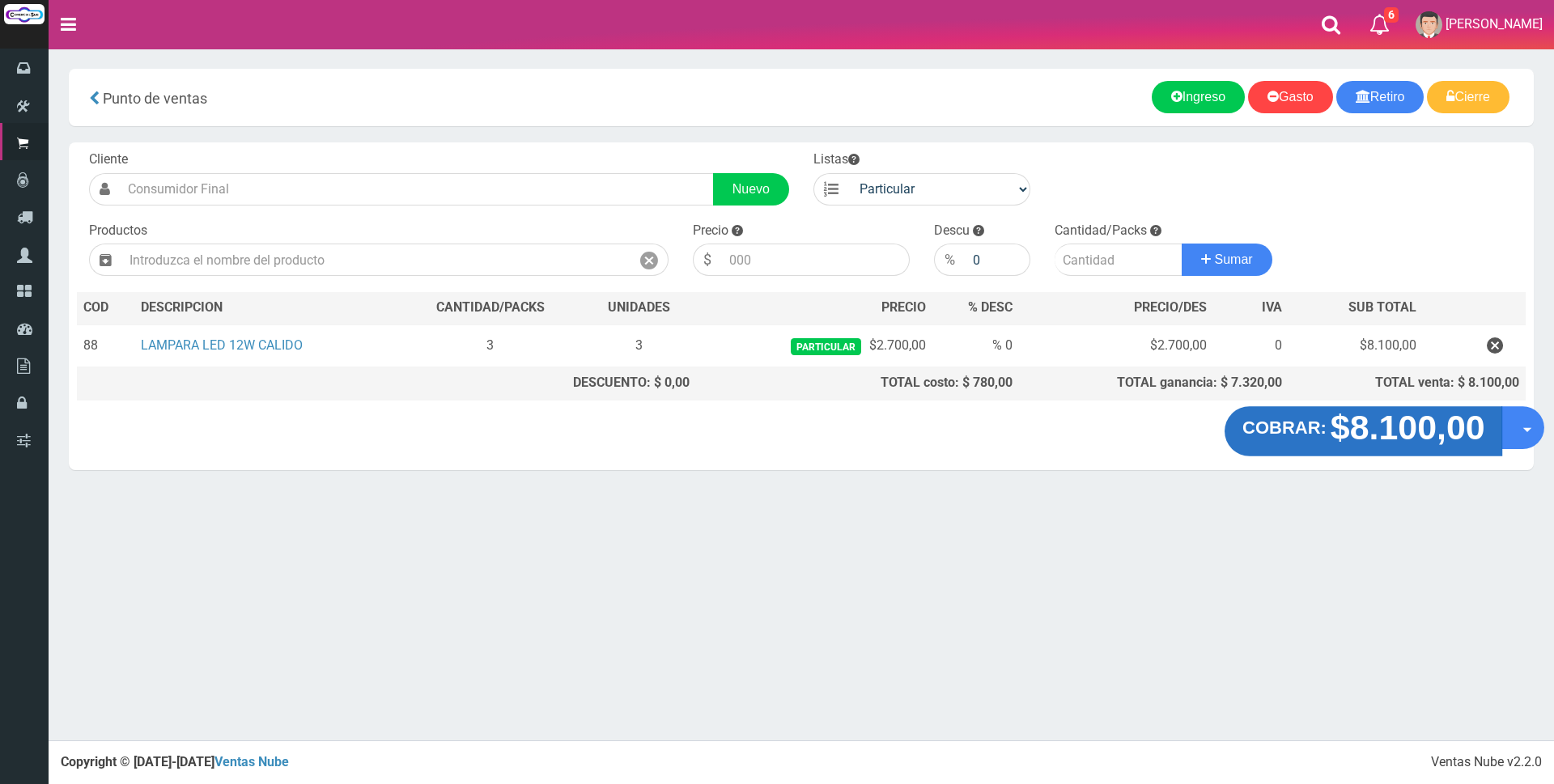
click at [1399, 414] on strong "$8.100,00" at bounding box center [1406, 427] width 155 height 38
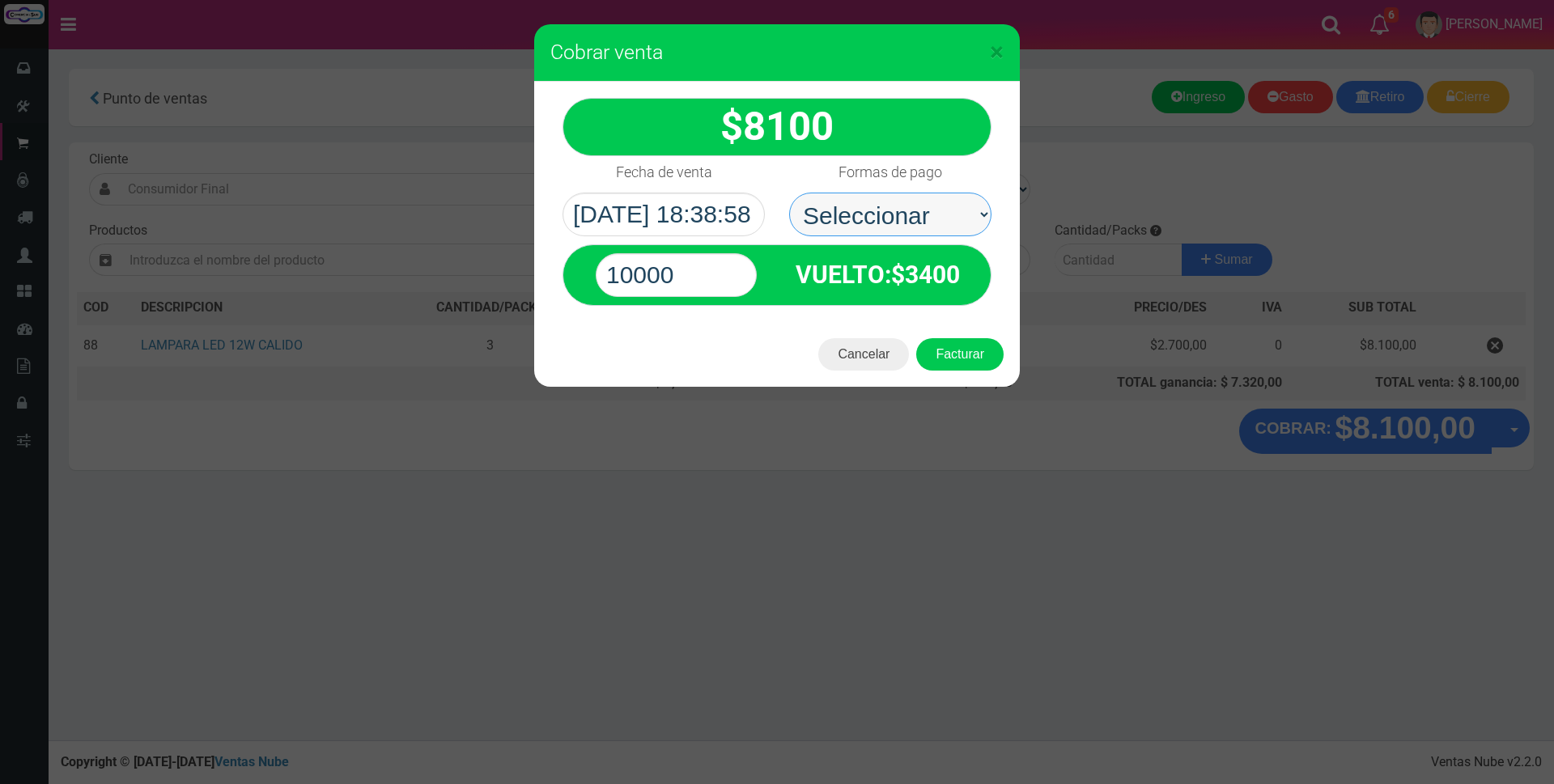
click at [914, 201] on select "Seleccionar Efectivo Tarjeta de Crédito Depósito Débito" at bounding box center [891, 214] width 203 height 43
select select "Tarjeta de Crédito"
click at [789, 193] on select "Seleccionar Efectivo Tarjeta de Crédito Depósito Débito" at bounding box center [891, 214] width 203 height 43
drag, startPoint x: 692, startPoint y: 267, endPoint x: 494, endPoint y: 271, distance: 198.0
click at [494, 271] on div "× Cobrar venta 8100" at bounding box center [777, 392] width 1554 height 784
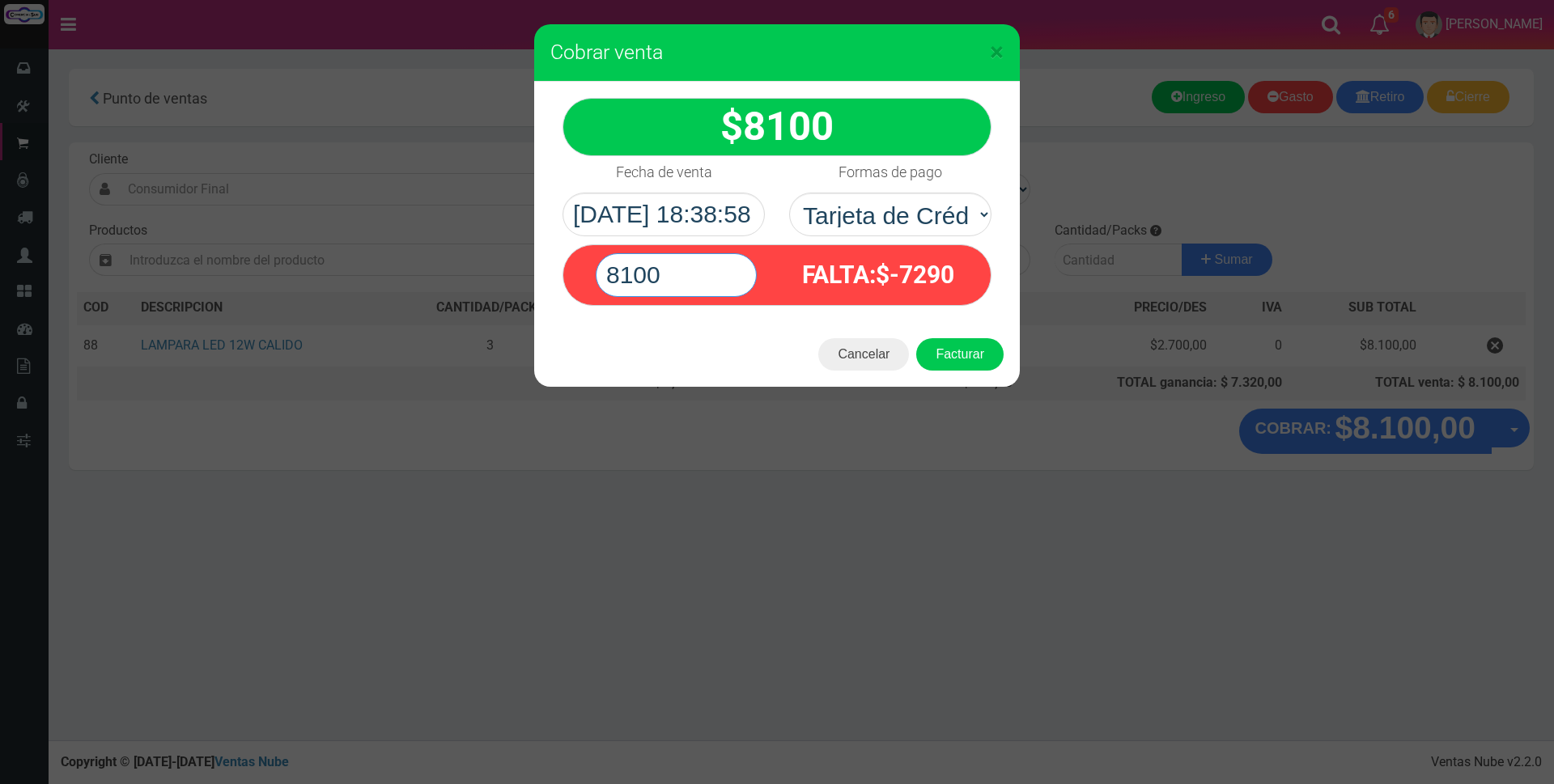
type input "8100"
click at [916, 338] on button "Facturar" at bounding box center [960, 354] width 88 height 32
